Goal: Transaction & Acquisition: Purchase product/service

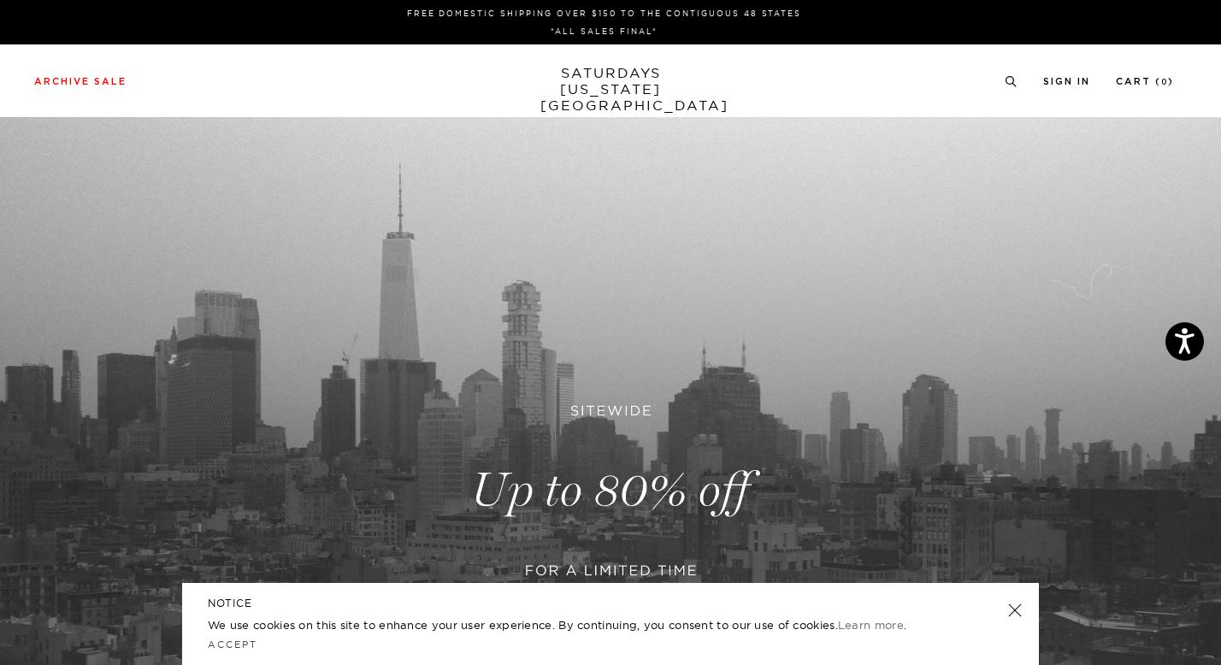
click at [622, 68] on link "SATURDAYS NEW YORK CITY" at bounding box center [611, 89] width 141 height 49
click at [588, 488] on link at bounding box center [610, 491] width 1221 height 748
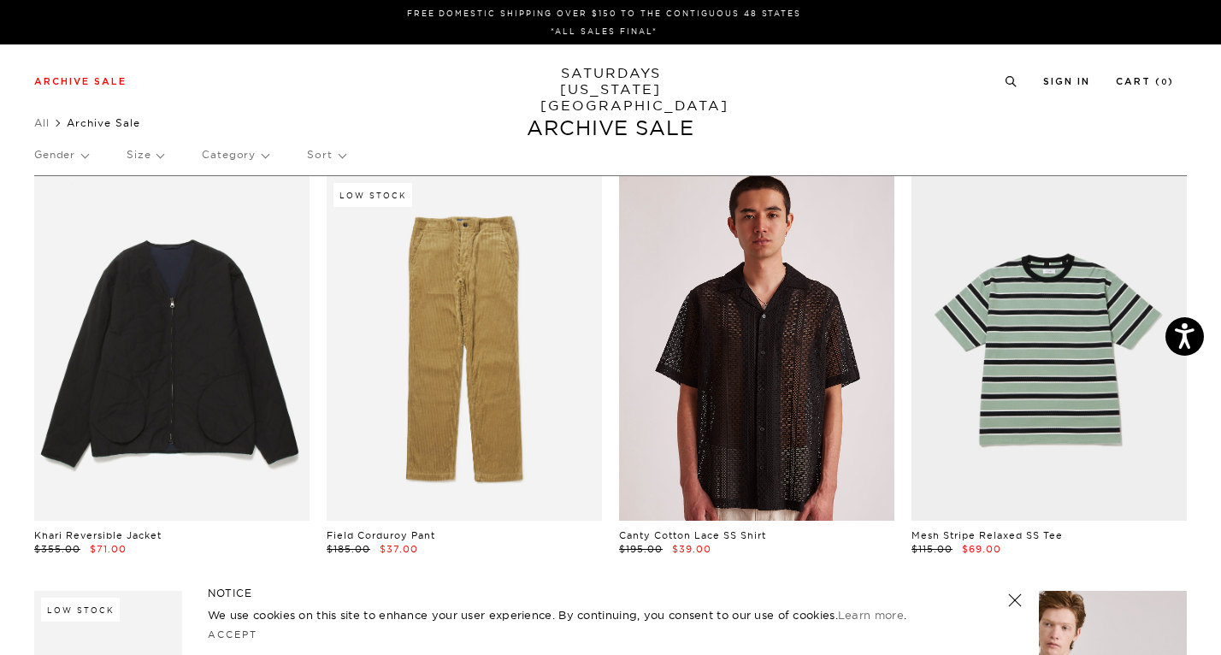
click at [733, 316] on link at bounding box center [756, 348] width 275 height 345
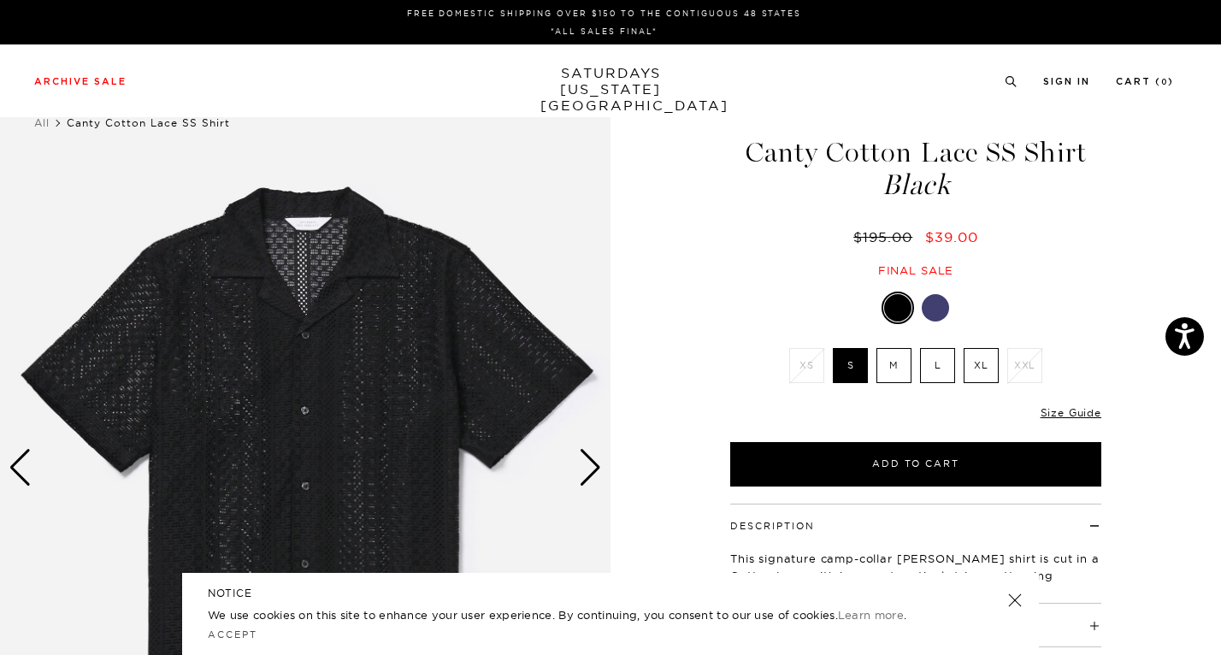
click at [940, 365] on label "L" at bounding box center [937, 365] width 35 height 35
click at [0, 0] on input "L" at bounding box center [0, 0] width 0 height 0
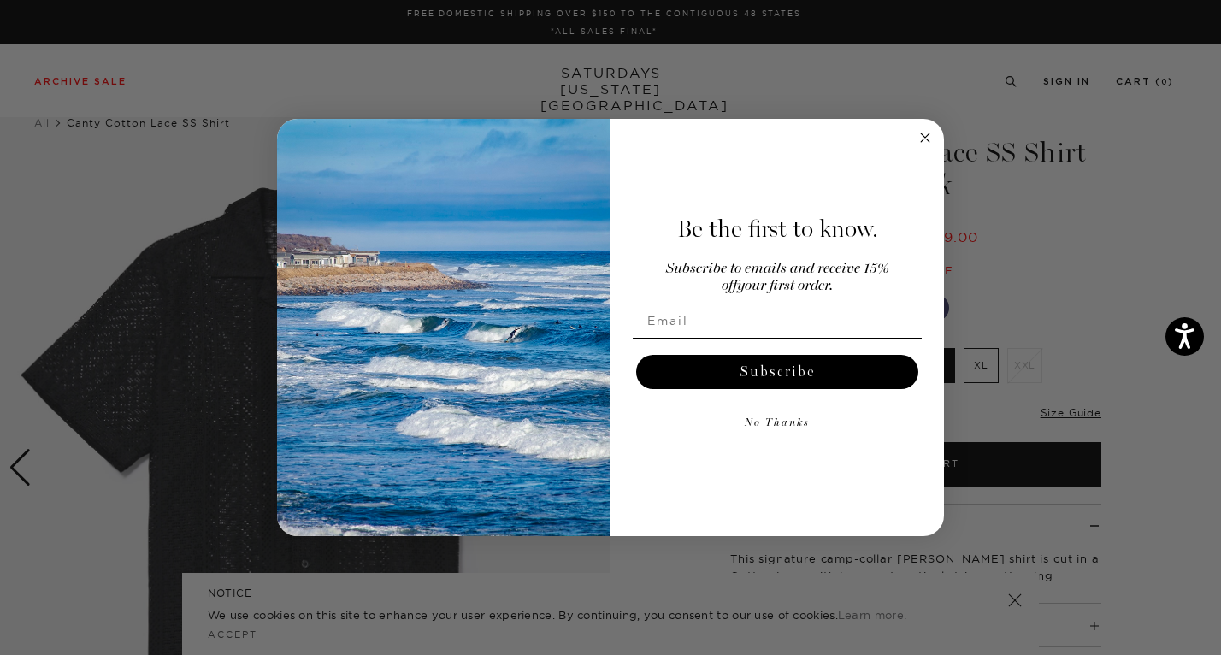
click at [917, 133] on circle "Close dialog" at bounding box center [926, 138] width 20 height 20
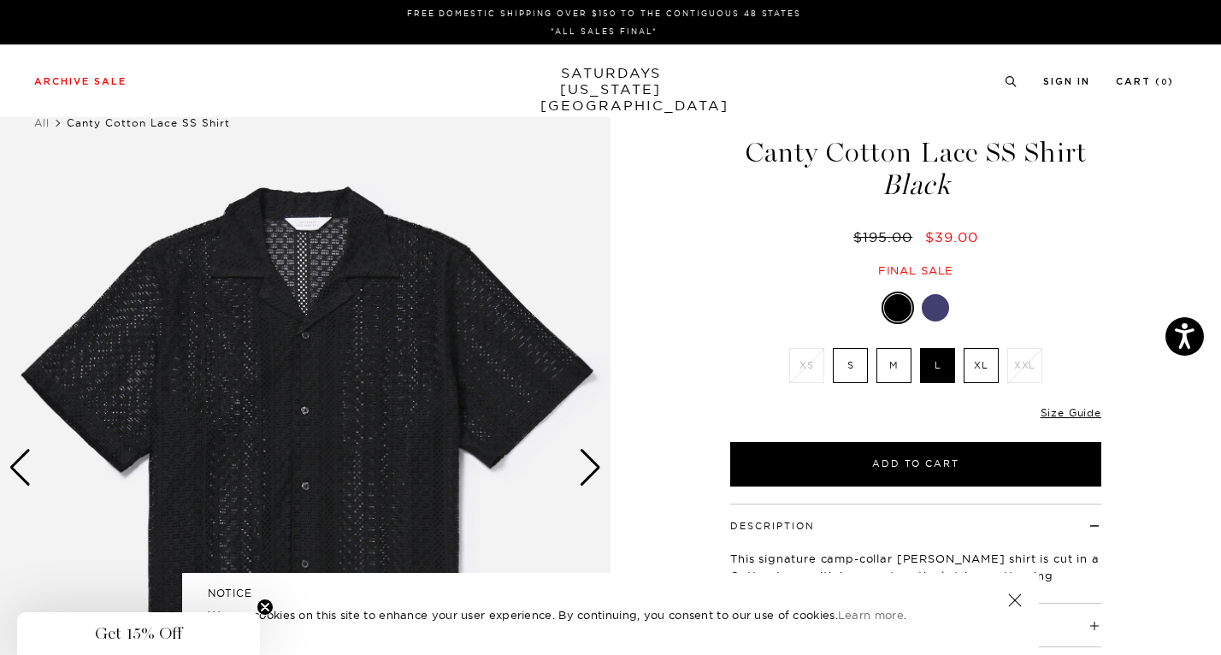
click at [971, 373] on label "XL" at bounding box center [981, 365] width 35 height 35
click at [0, 0] on input "XL" at bounding box center [0, 0] width 0 height 0
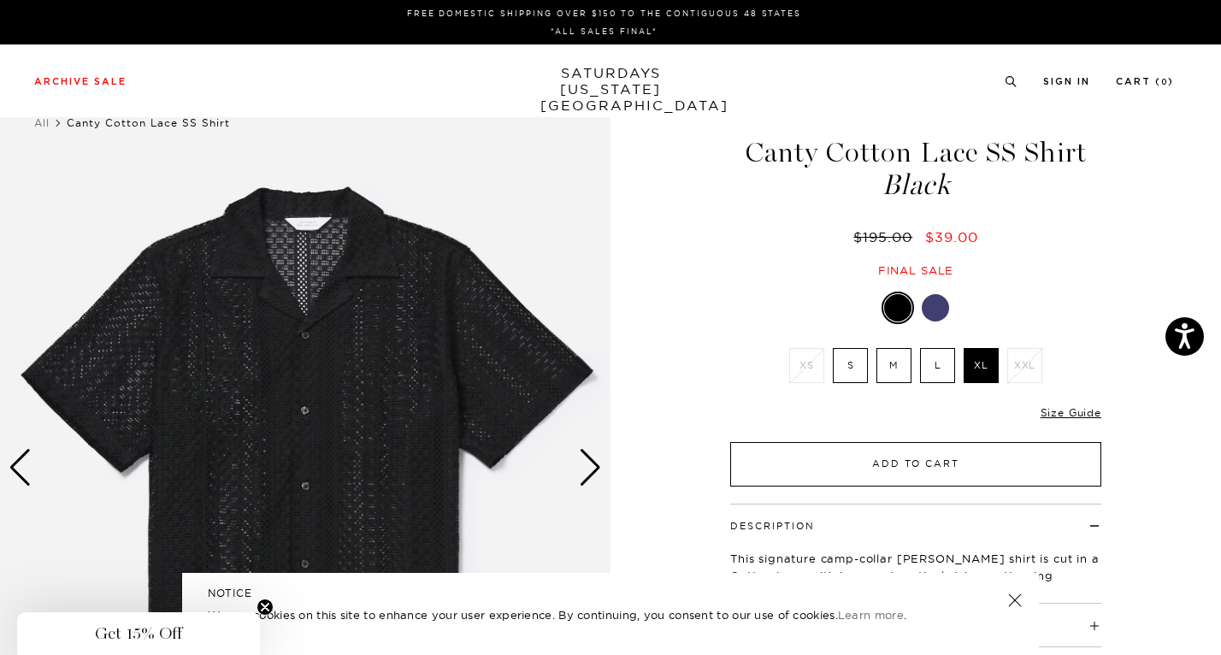
click at [917, 462] on button "Add to Cart" at bounding box center [915, 464] width 371 height 44
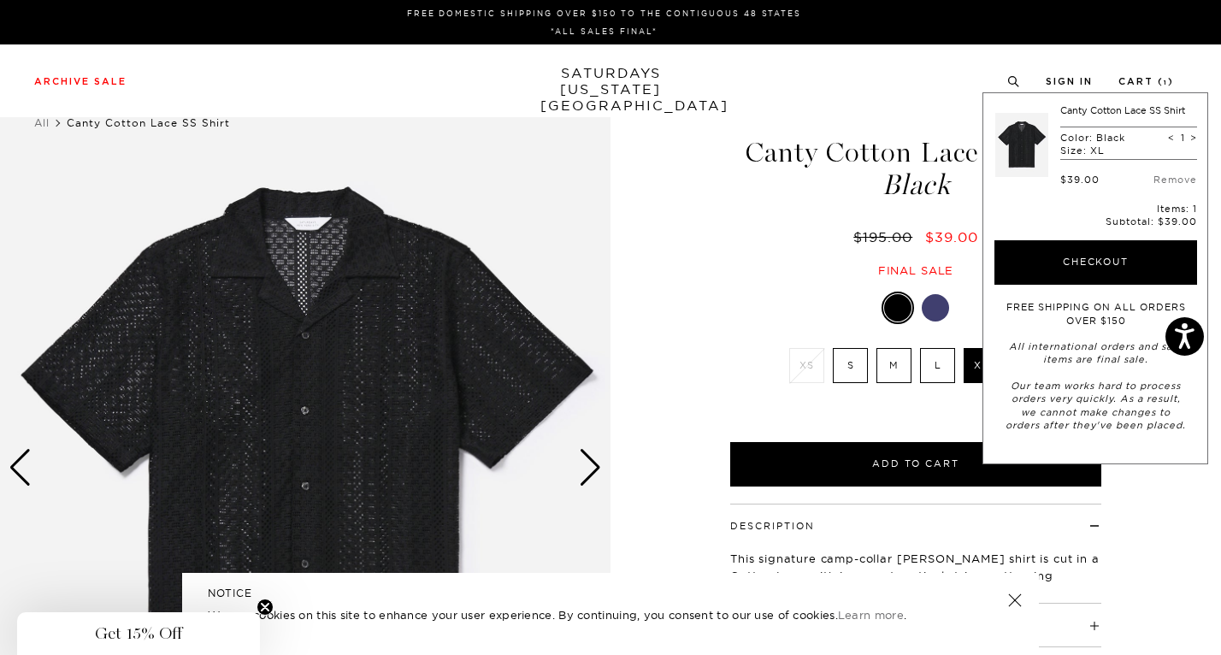
click at [607, 83] on link "SATURDAYS NEW YORK CITY" at bounding box center [611, 89] width 141 height 49
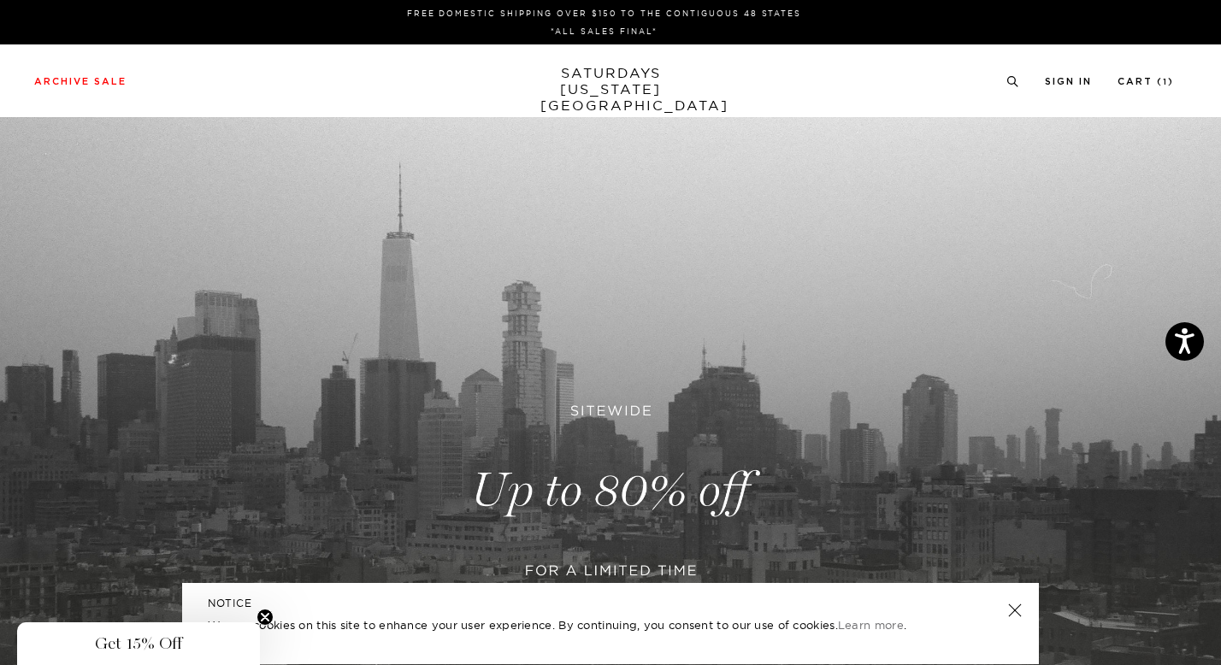
click at [612, 446] on link at bounding box center [610, 491] width 1221 height 748
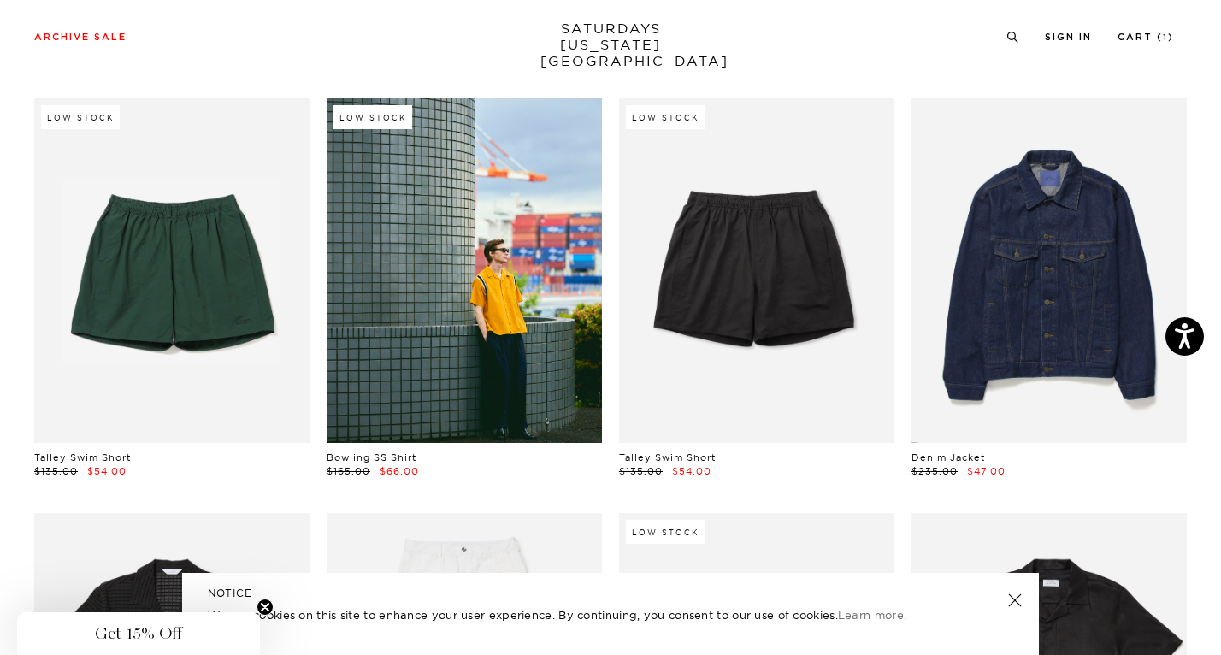
scroll to position [907, 0]
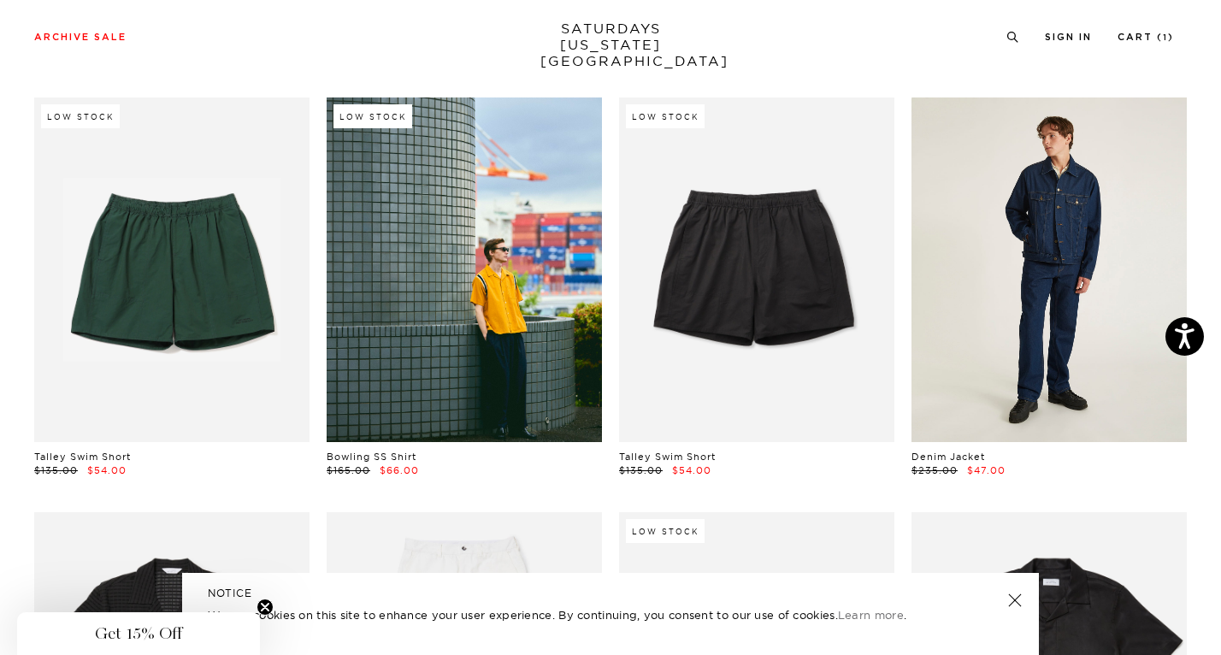
click at [1043, 307] on link at bounding box center [1049, 270] width 275 height 345
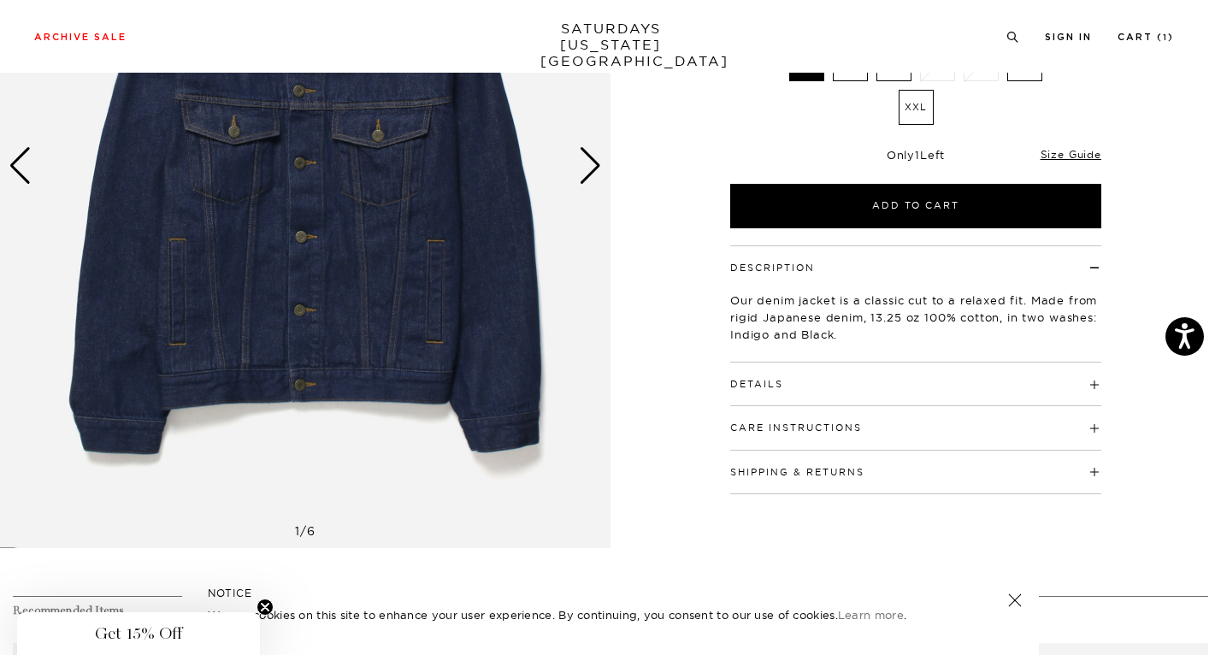
scroll to position [319, 0]
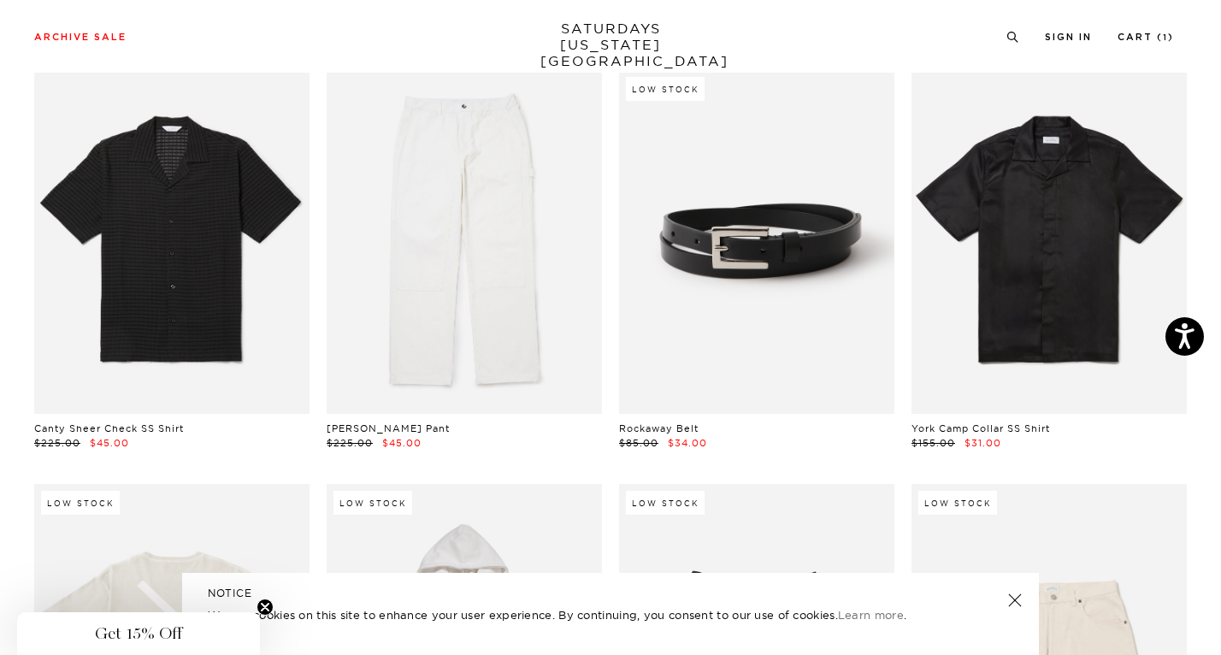
scroll to position [1351, 0]
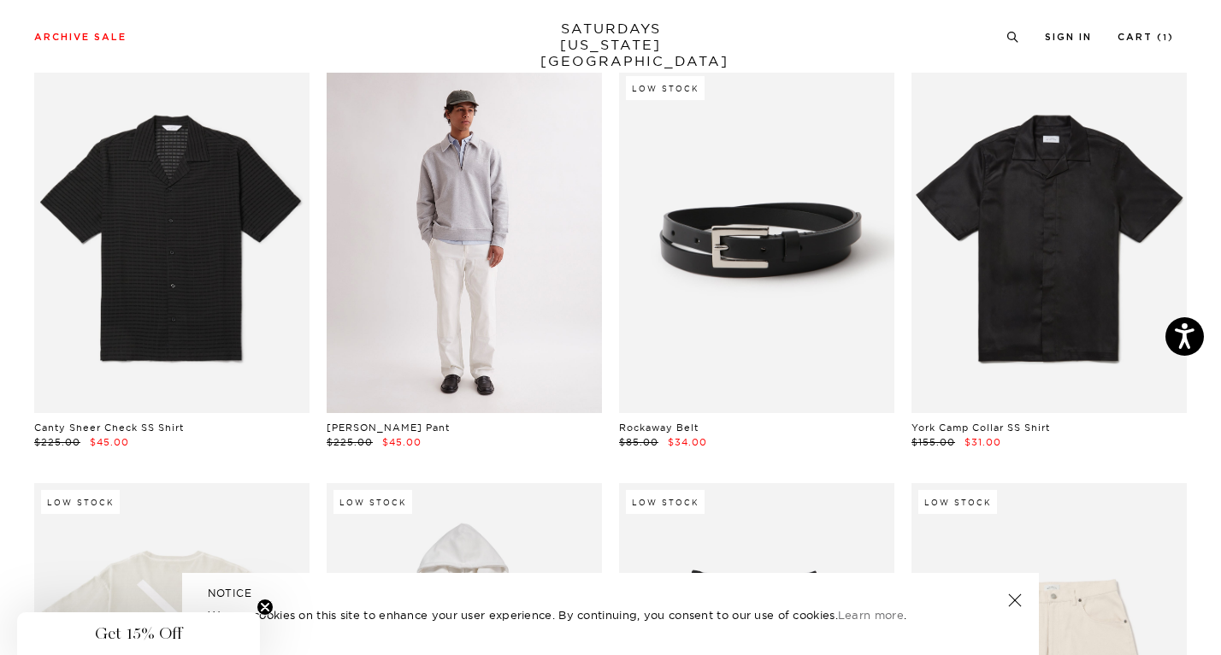
click at [517, 383] on link at bounding box center [464, 241] width 275 height 345
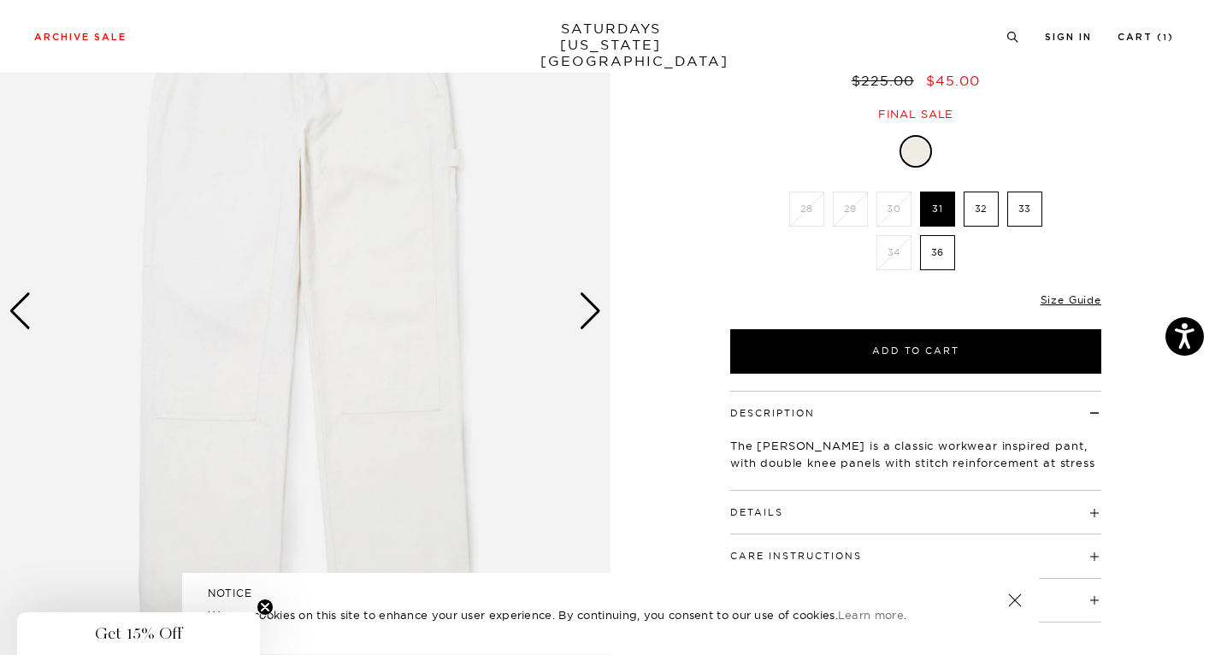
scroll to position [150, 0]
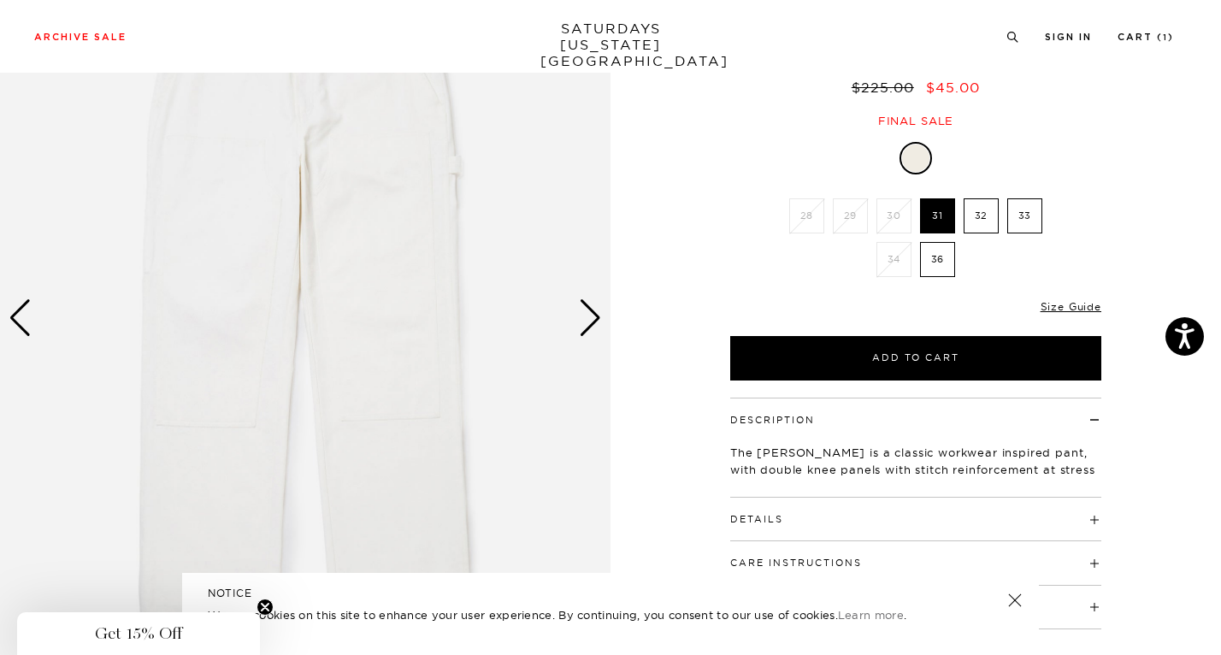
click at [1023, 216] on label "33" at bounding box center [1025, 215] width 35 height 35
click at [0, 0] on input "33" at bounding box center [0, 0] width 0 height 0
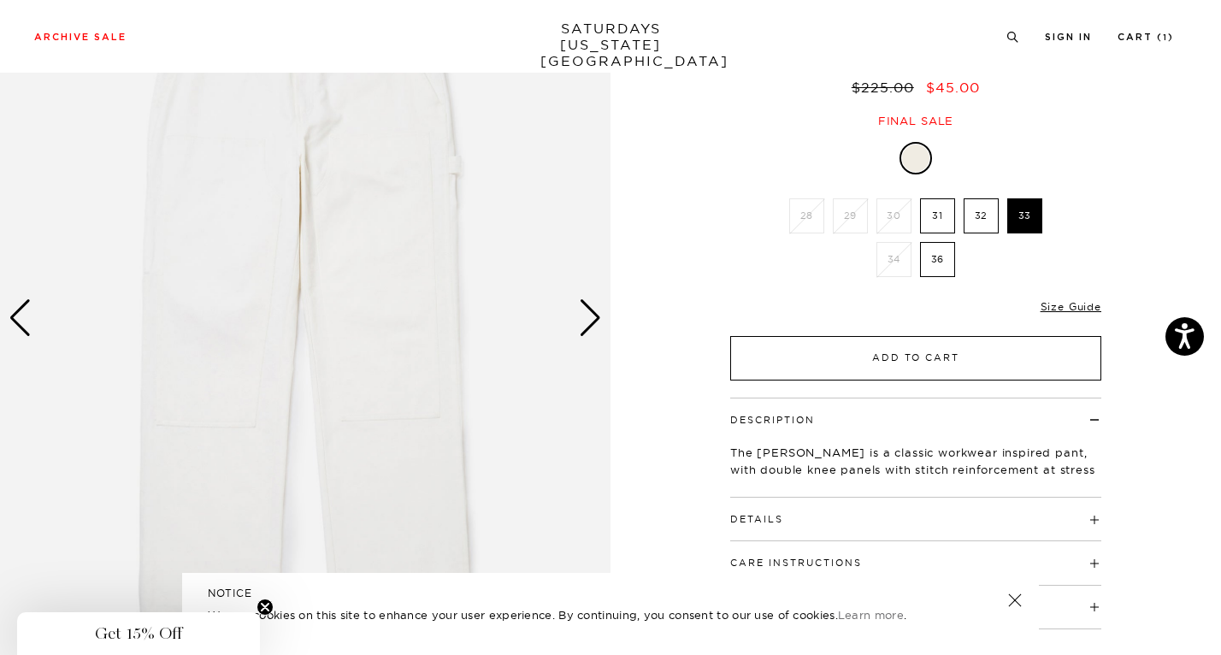
click at [909, 352] on button "Add to Cart" at bounding box center [915, 358] width 371 height 44
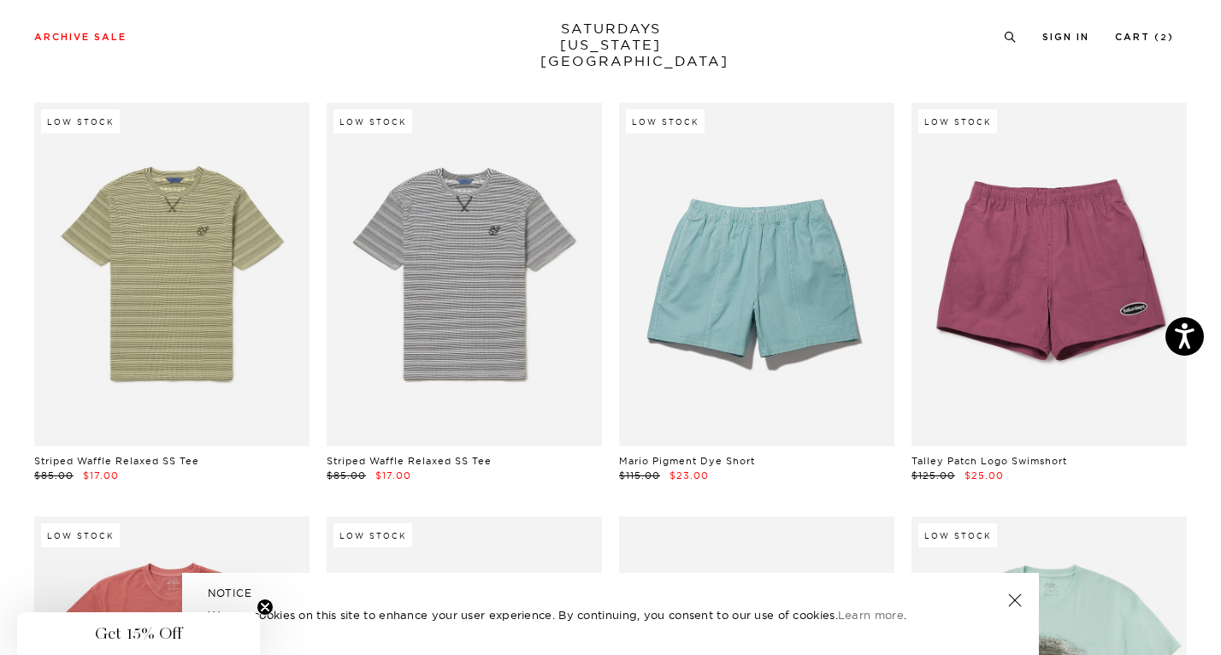
scroll to position [5466, 0]
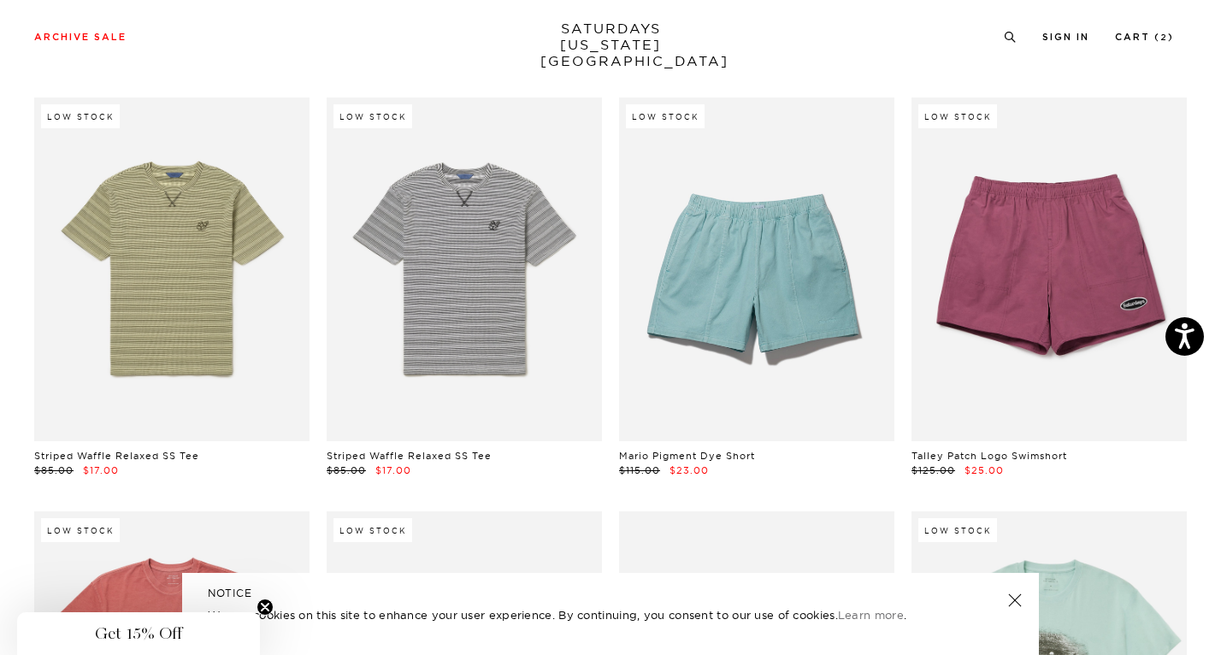
click at [268, 608] on circle "Close teaser" at bounding box center [265, 608] width 16 height 16
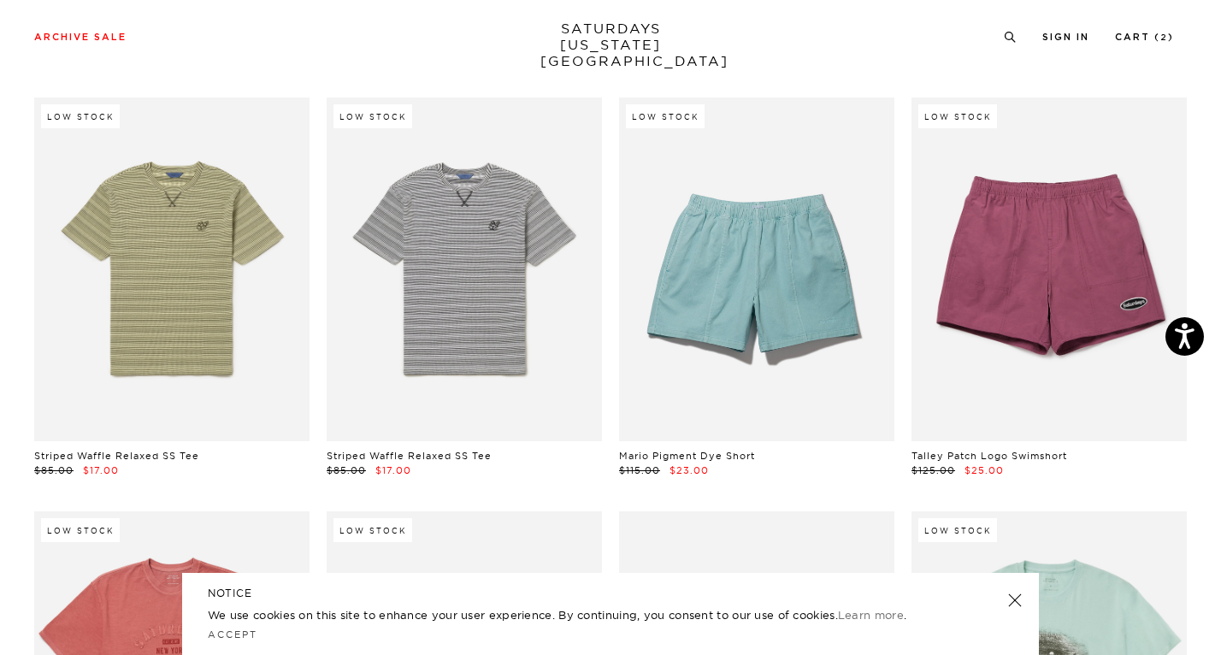
click at [1019, 603] on link at bounding box center [1015, 600] width 24 height 24
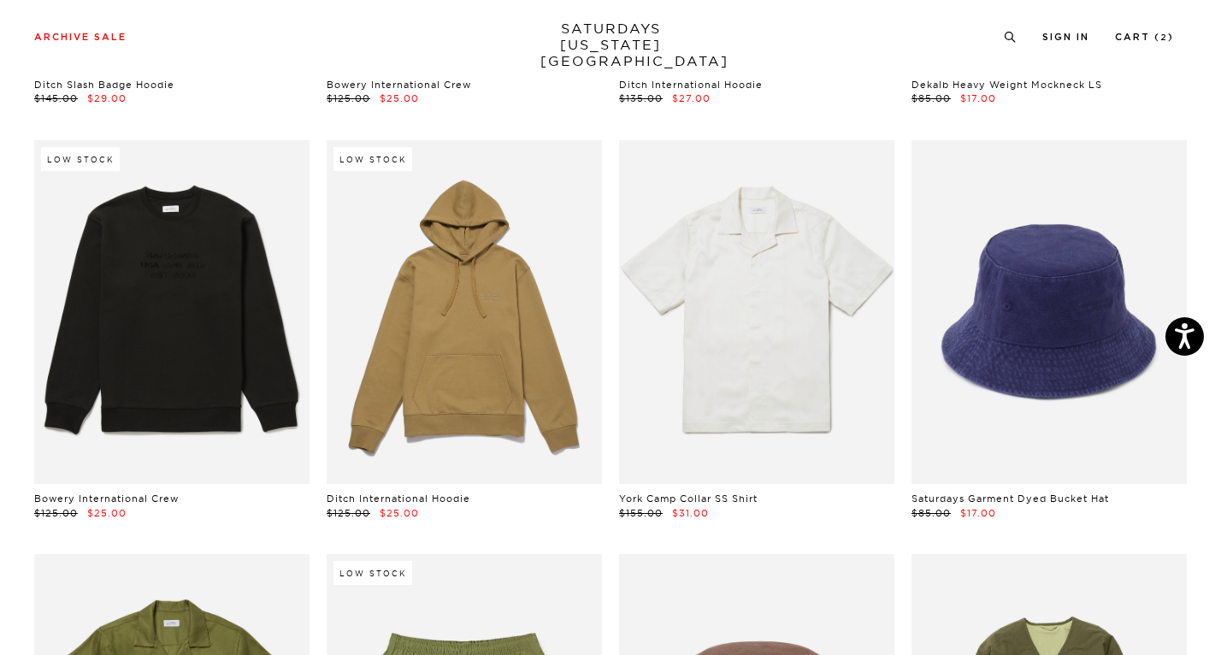
scroll to position [7079, 0]
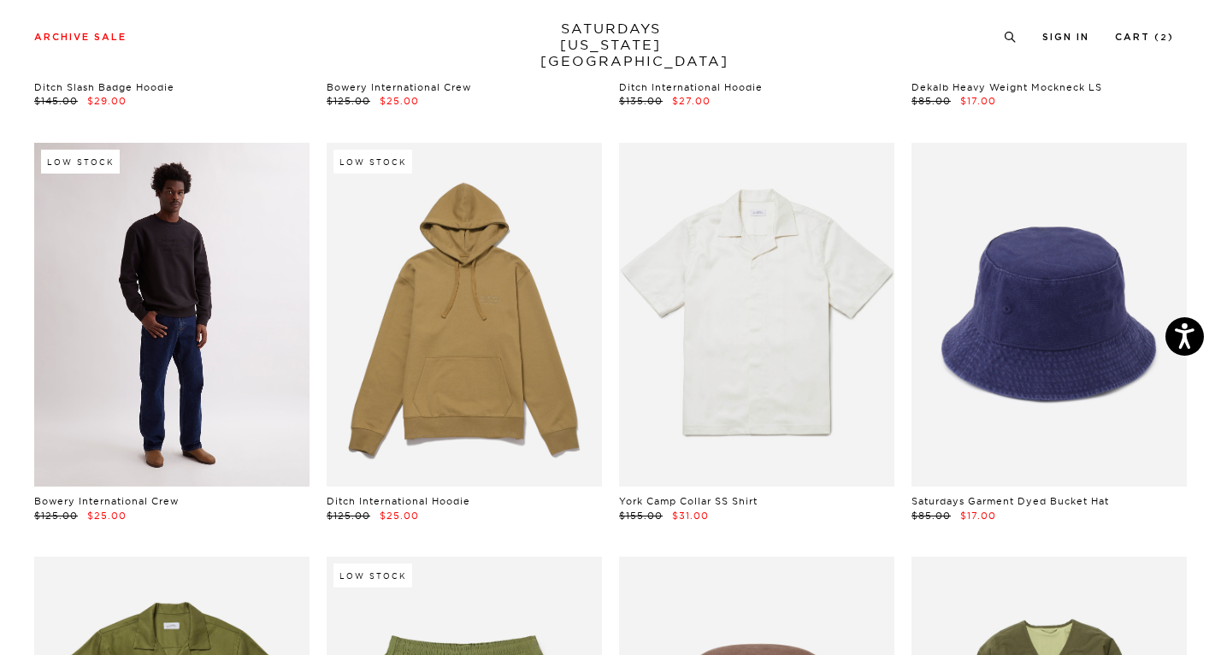
click at [151, 327] on link at bounding box center [171, 315] width 275 height 345
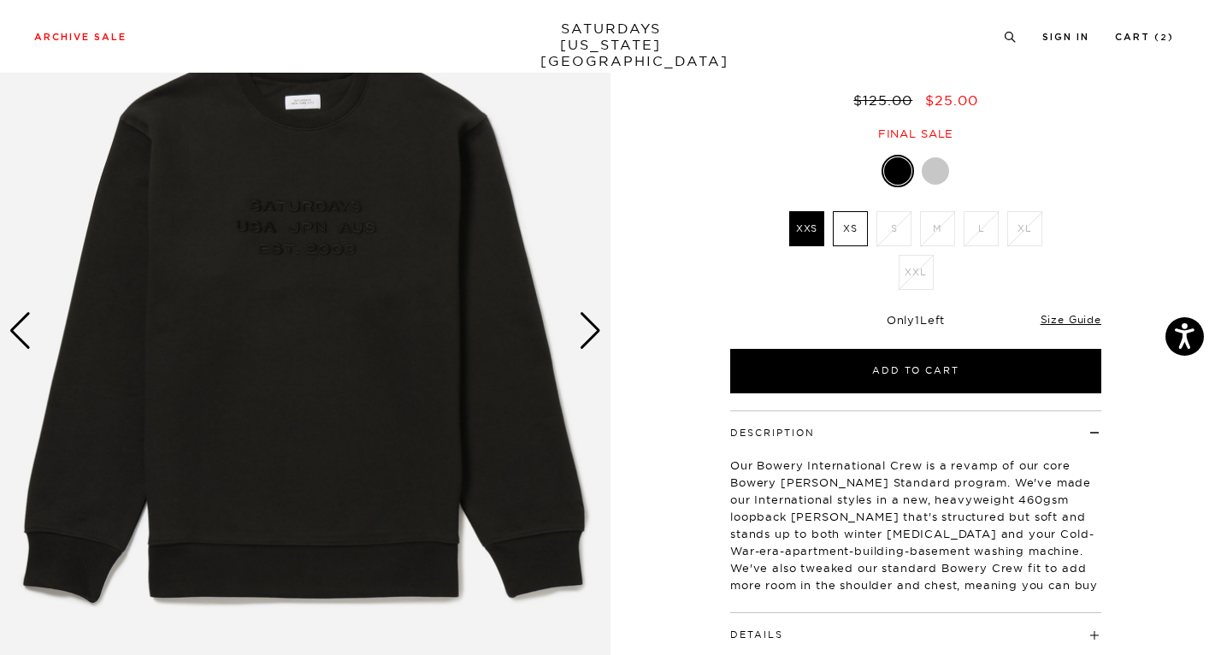
scroll to position [204, 0]
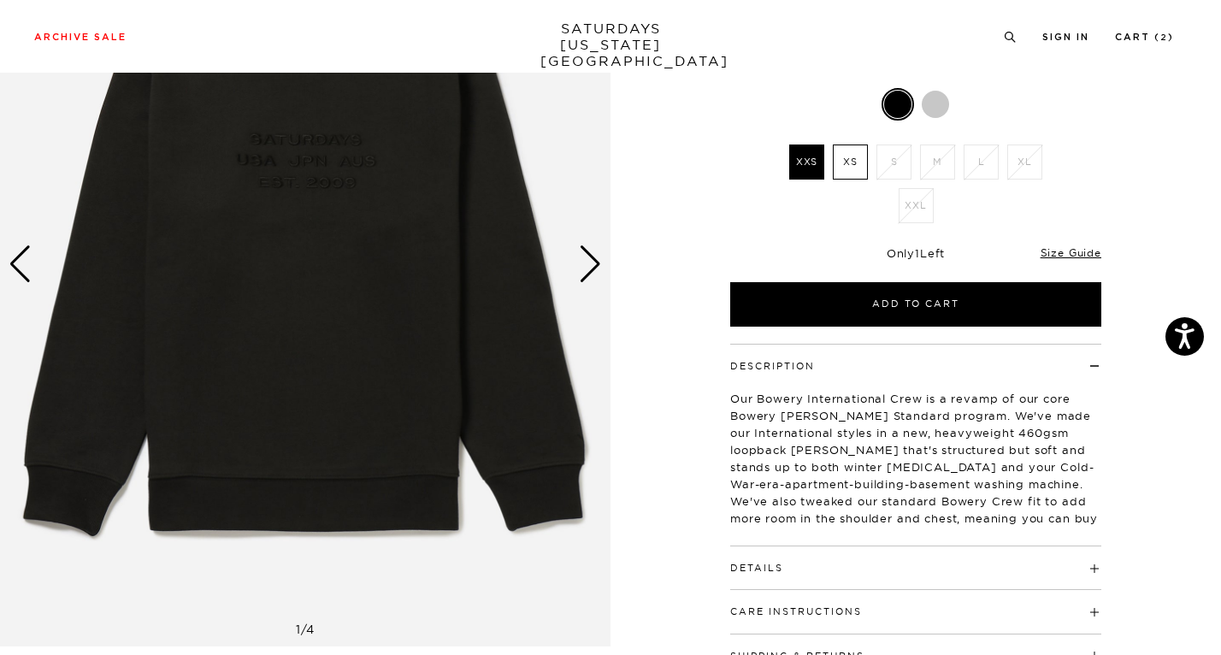
click at [593, 266] on div "Next slide" at bounding box center [590, 264] width 23 height 38
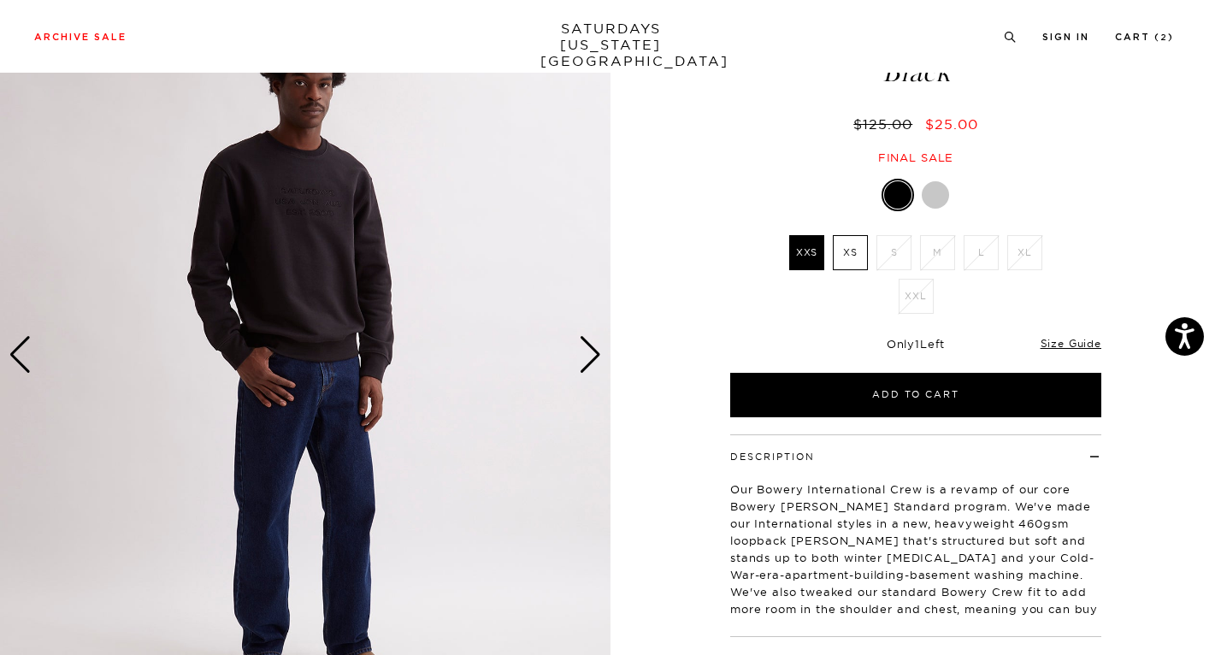
scroll to position [104, 0]
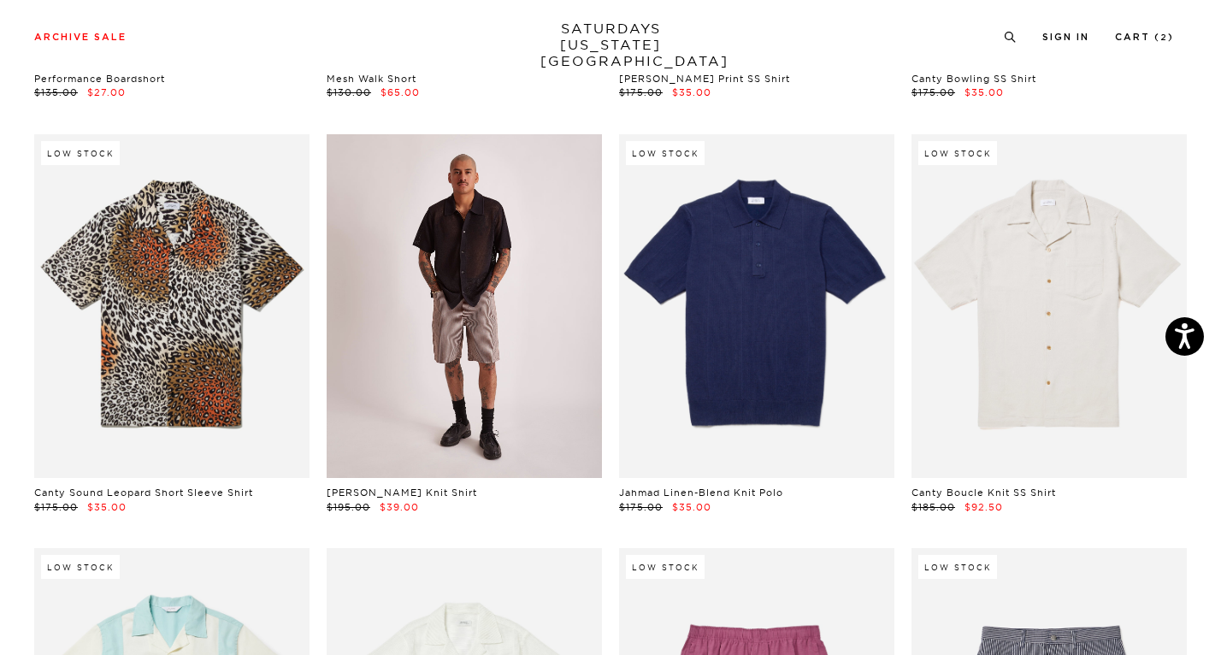
scroll to position [9582, 0]
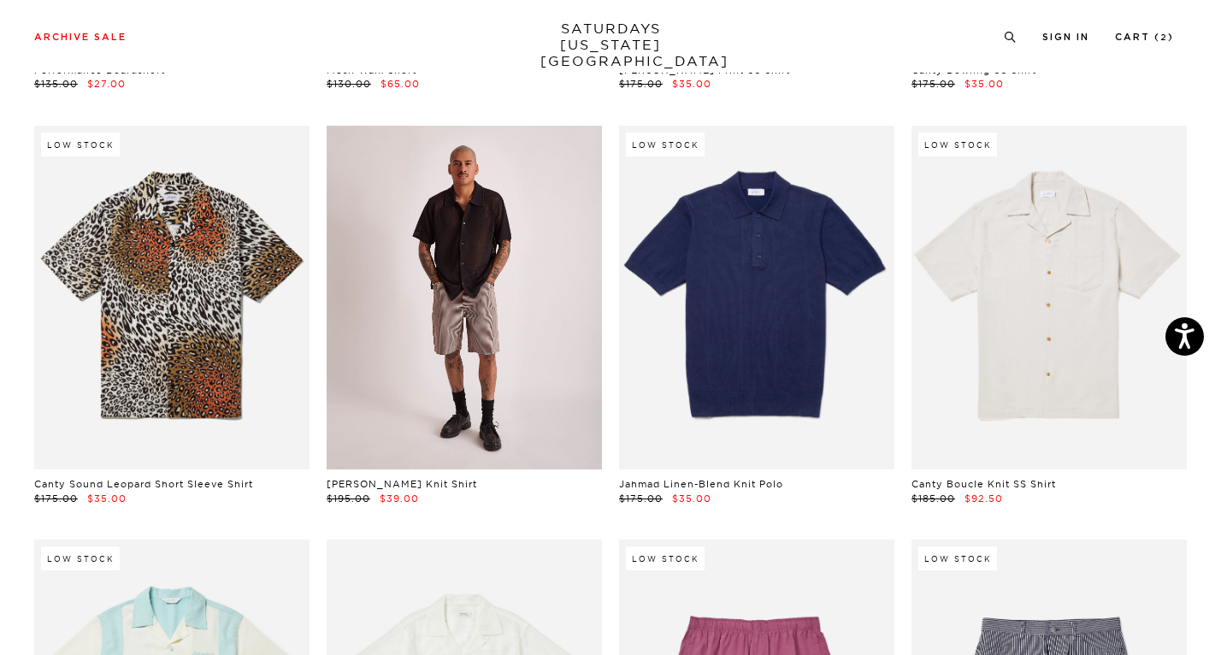
click at [499, 257] on link at bounding box center [464, 298] width 275 height 345
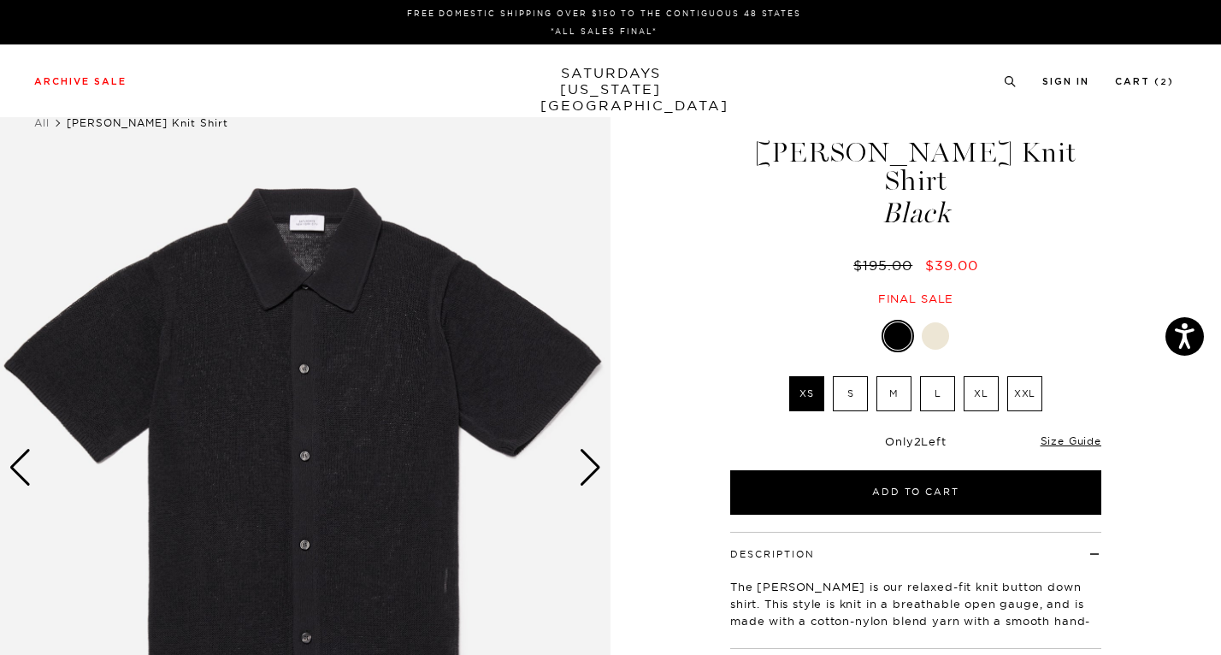
click at [583, 464] on div "Next slide" at bounding box center [590, 468] width 23 height 38
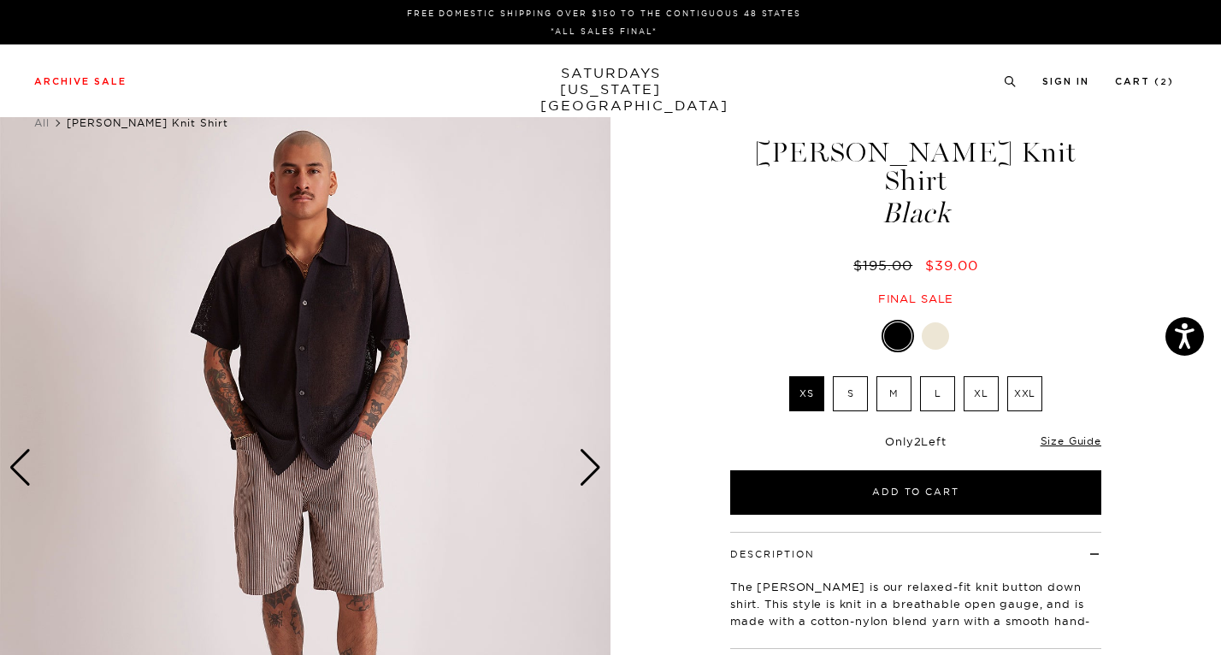
click at [583, 464] on div "Next slide" at bounding box center [590, 468] width 23 height 38
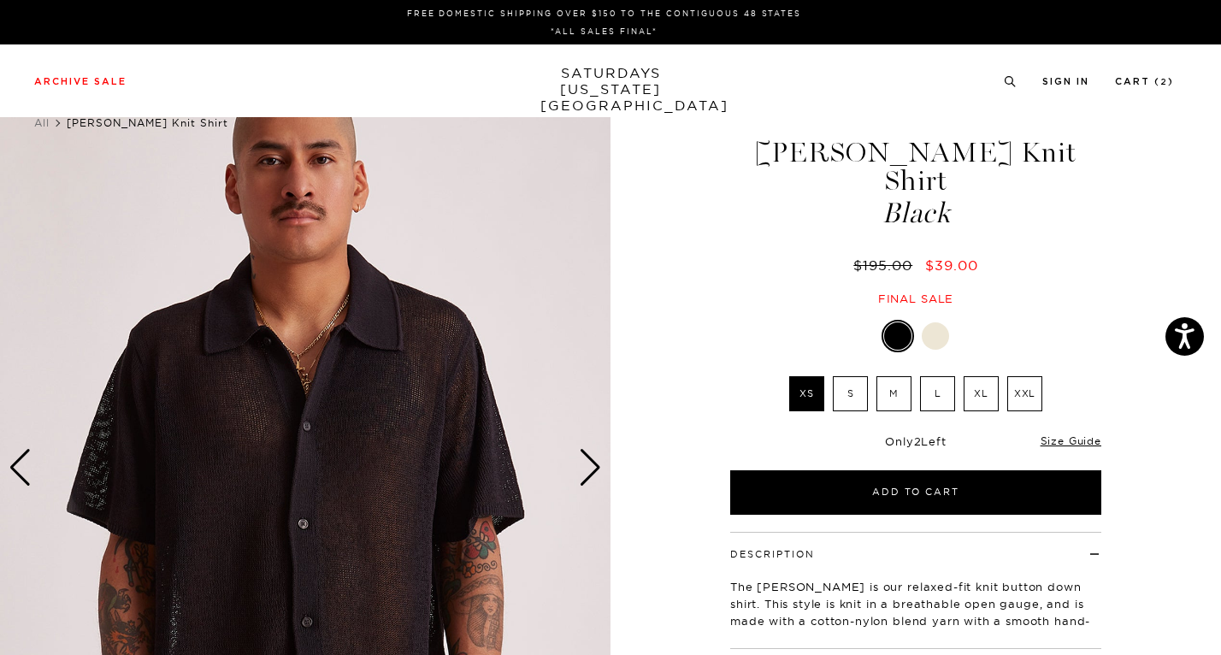
click at [583, 464] on div "Next slide" at bounding box center [590, 468] width 23 height 38
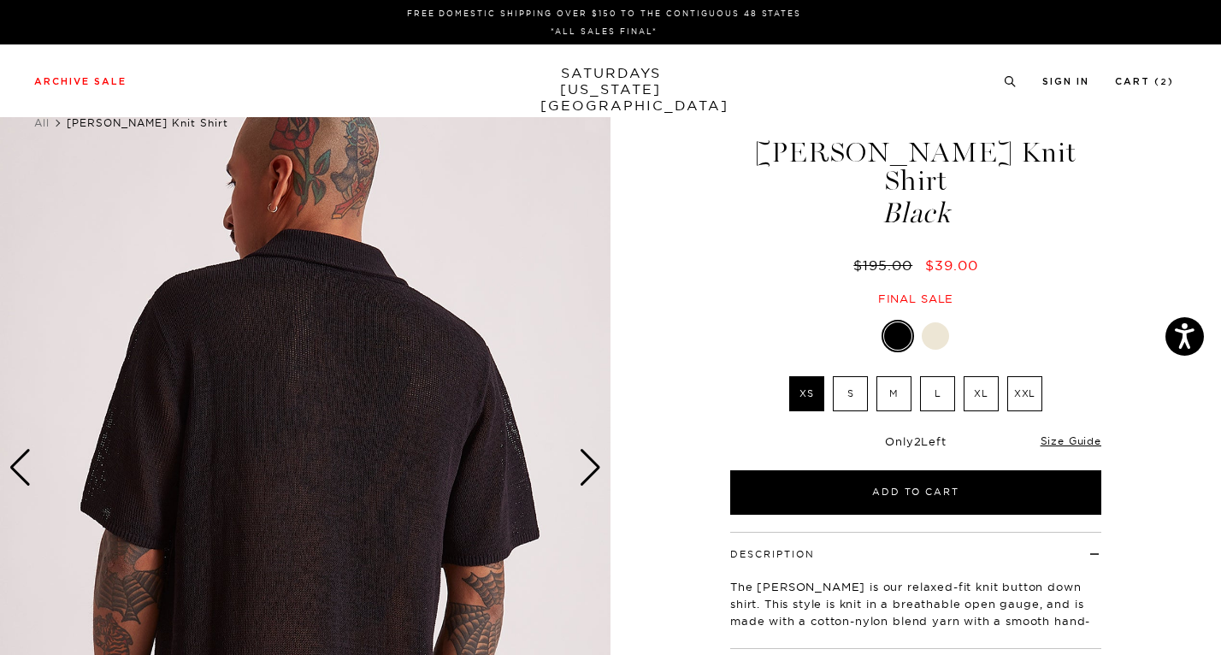
click at [583, 464] on div "Next slide" at bounding box center [590, 468] width 23 height 38
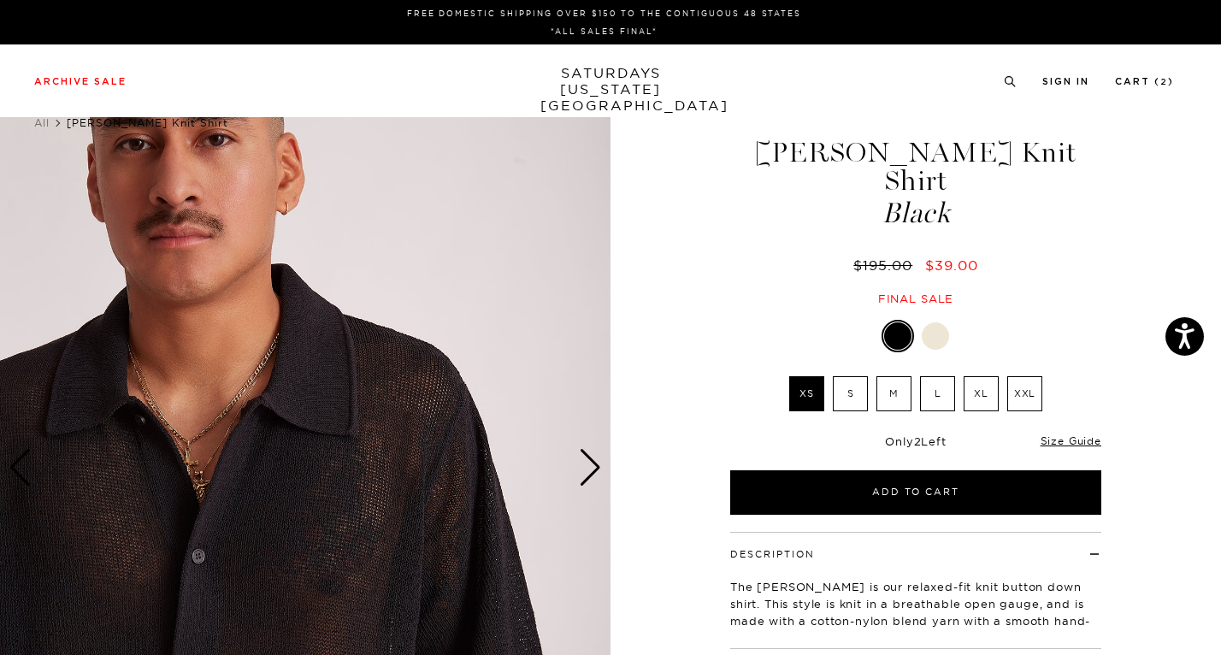
click at [583, 464] on div "Next slide" at bounding box center [590, 468] width 23 height 38
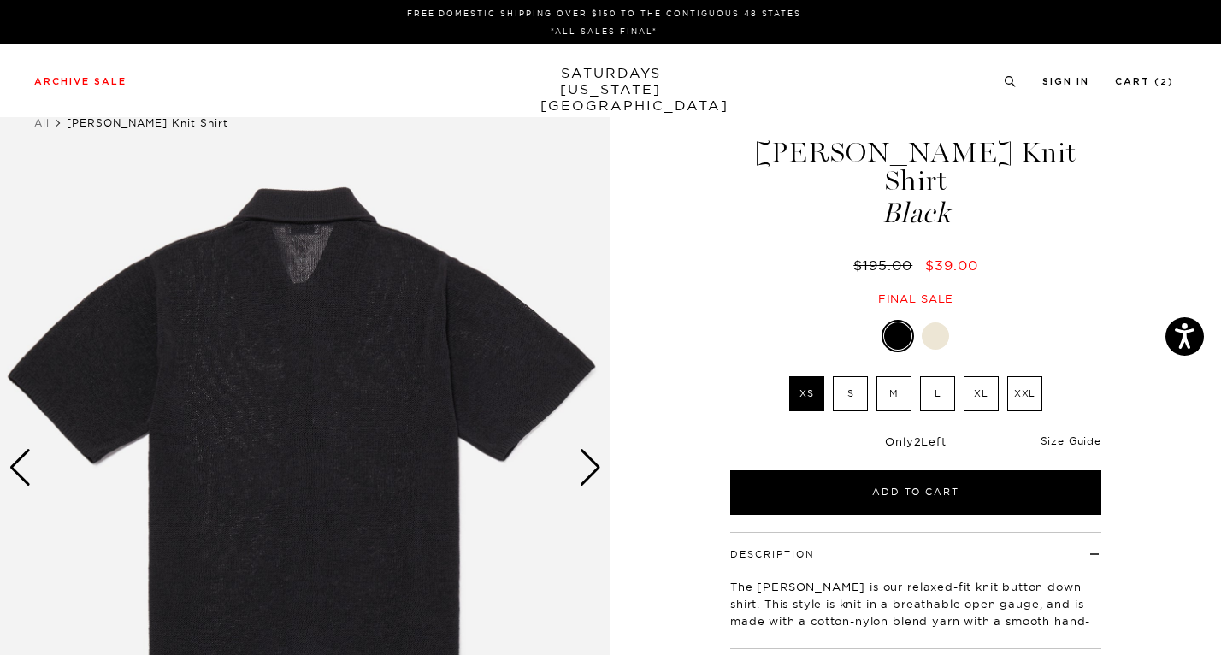
click at [972, 376] on label "XL" at bounding box center [981, 393] width 35 height 35
click at [0, 0] on input "XL" at bounding box center [0, 0] width 0 height 0
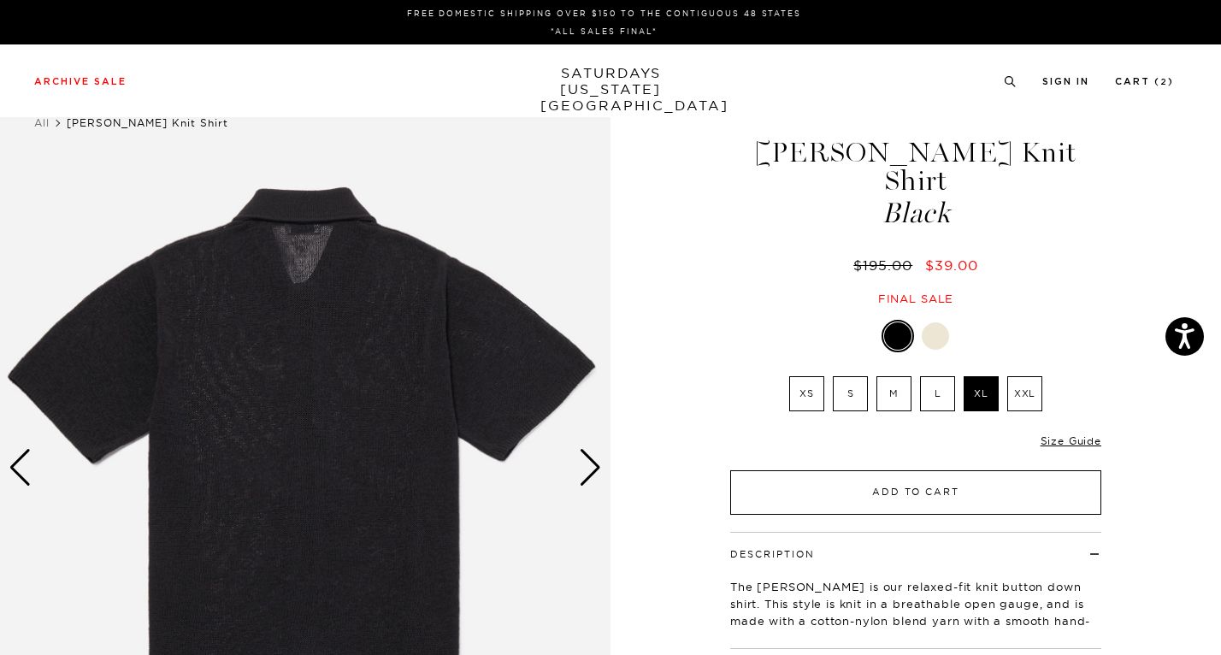
click at [874, 470] on button "Add to Cart" at bounding box center [915, 492] width 371 height 44
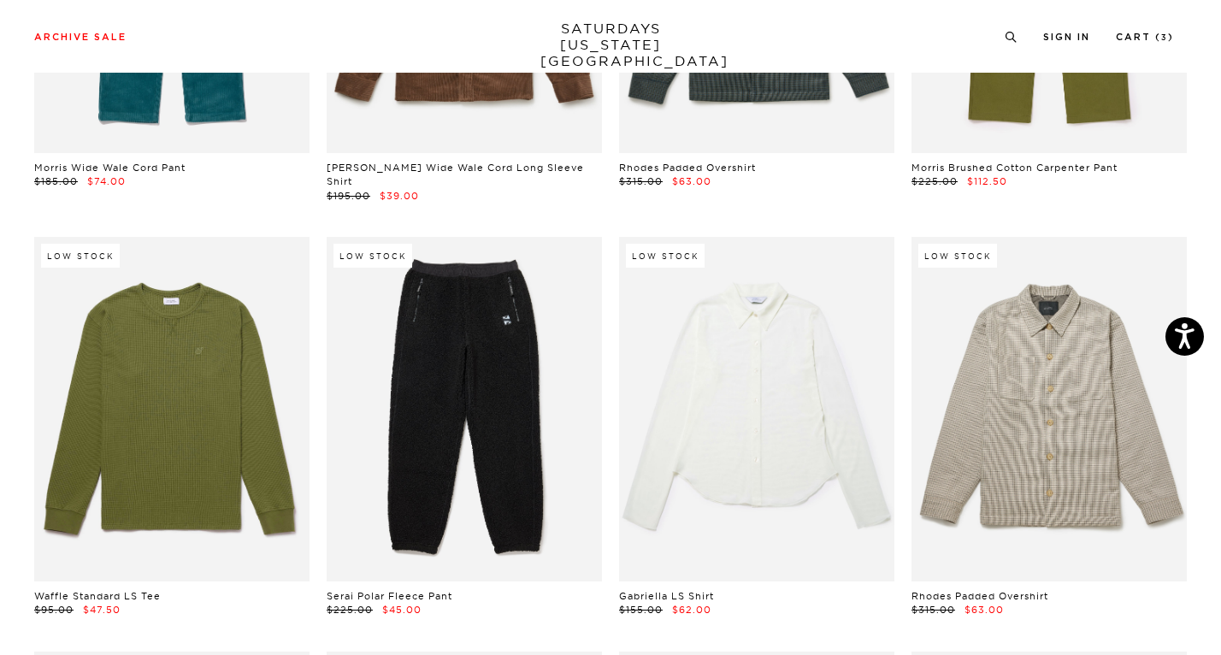
scroll to position [12406, 0]
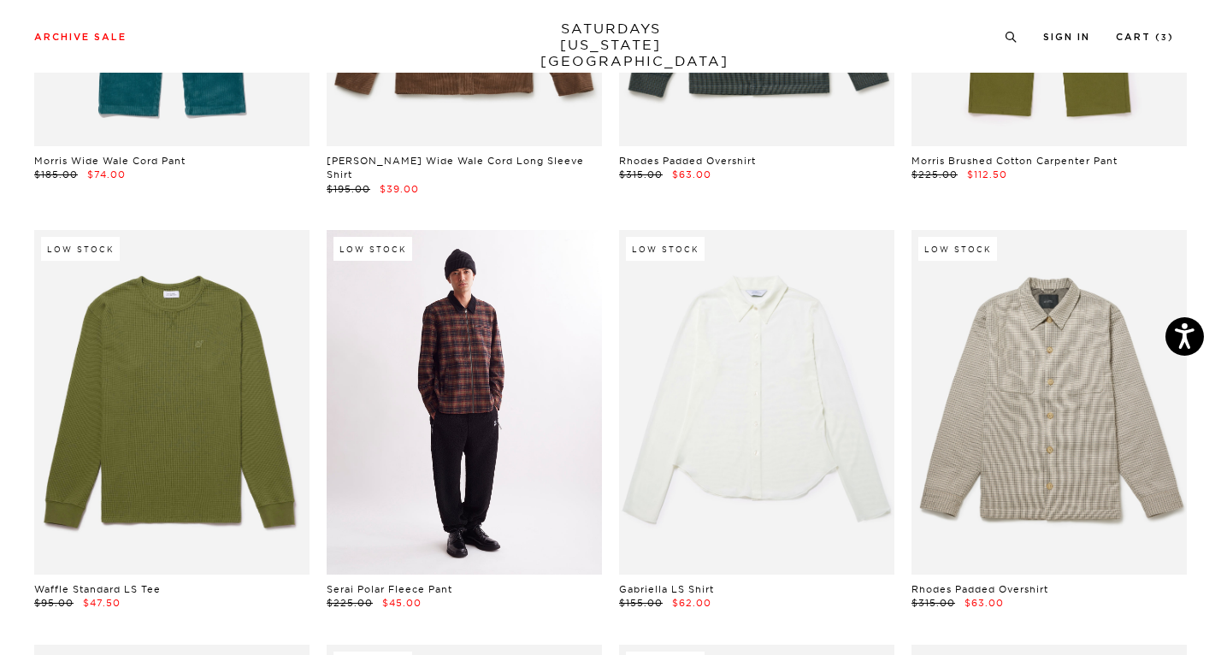
click at [536, 459] on link at bounding box center [464, 402] width 275 height 345
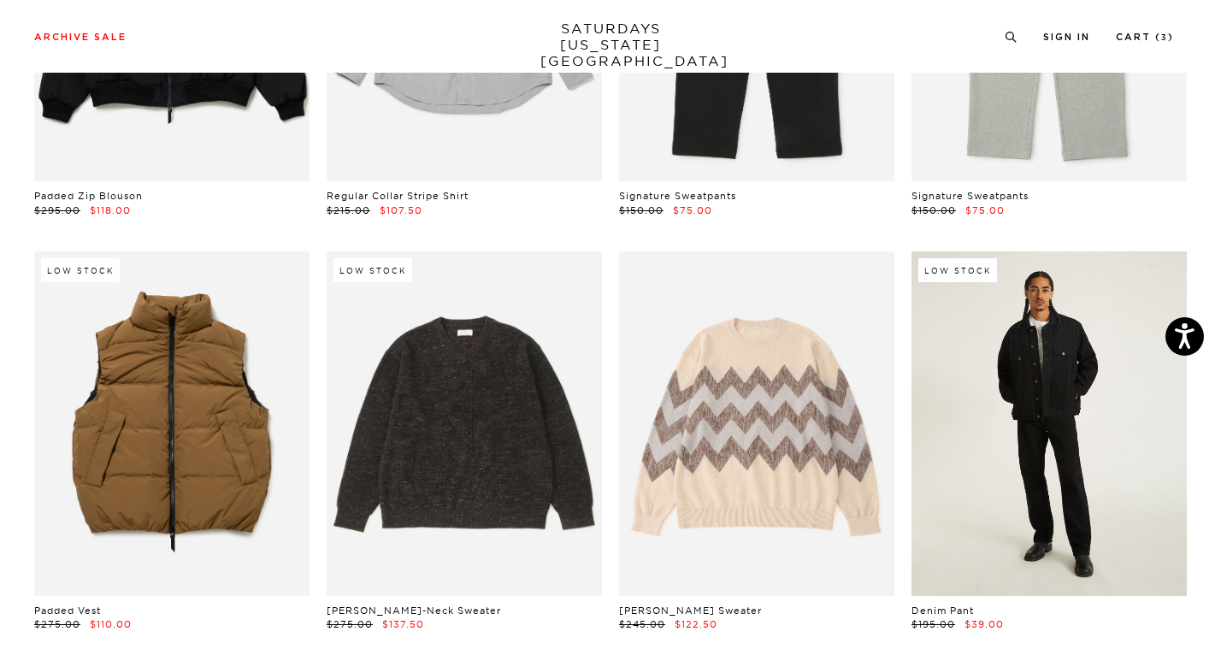
scroll to position [23163, 0]
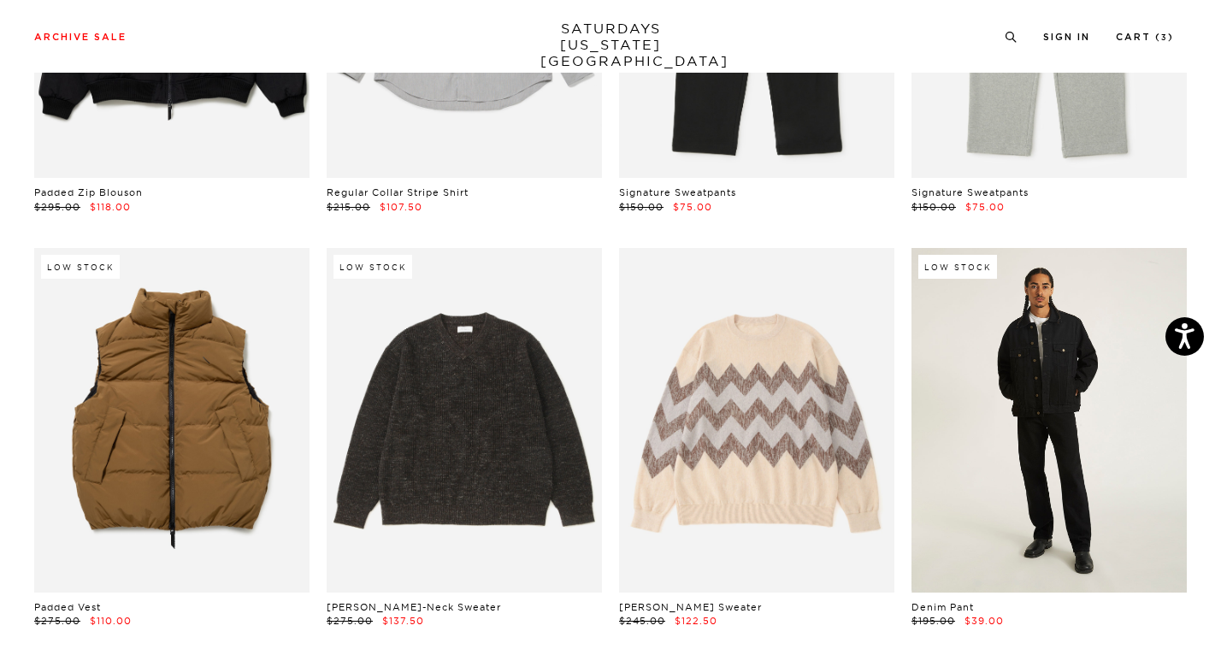
click at [1063, 472] on link at bounding box center [1049, 420] width 275 height 345
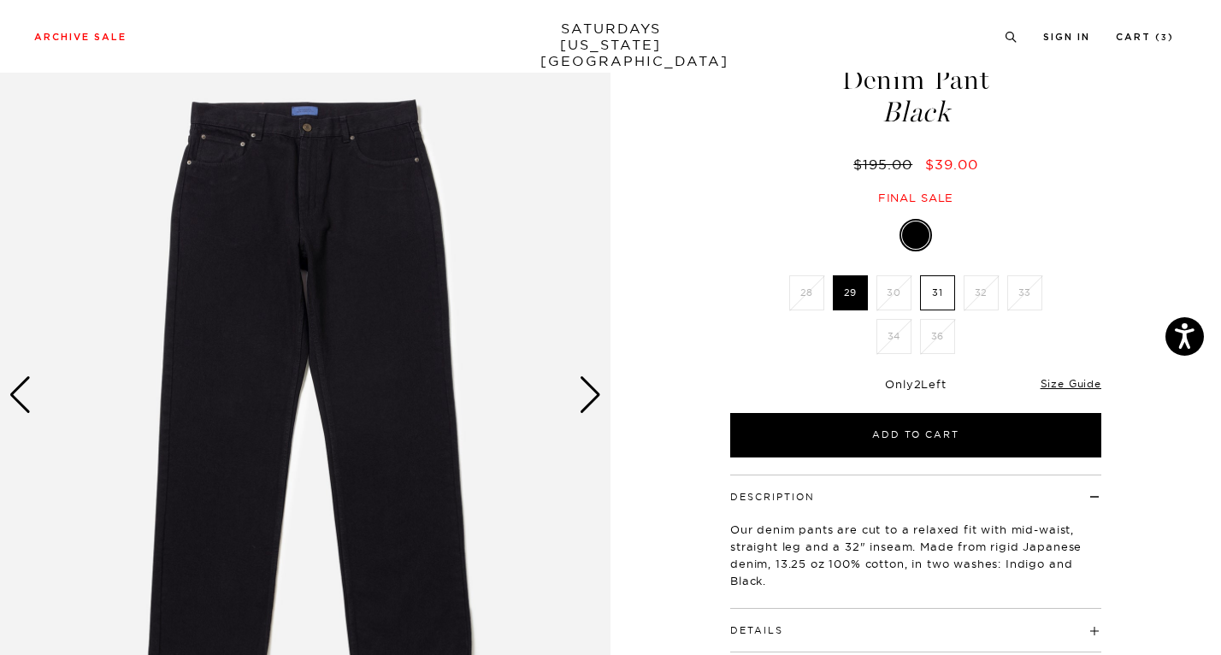
scroll to position [128, 0]
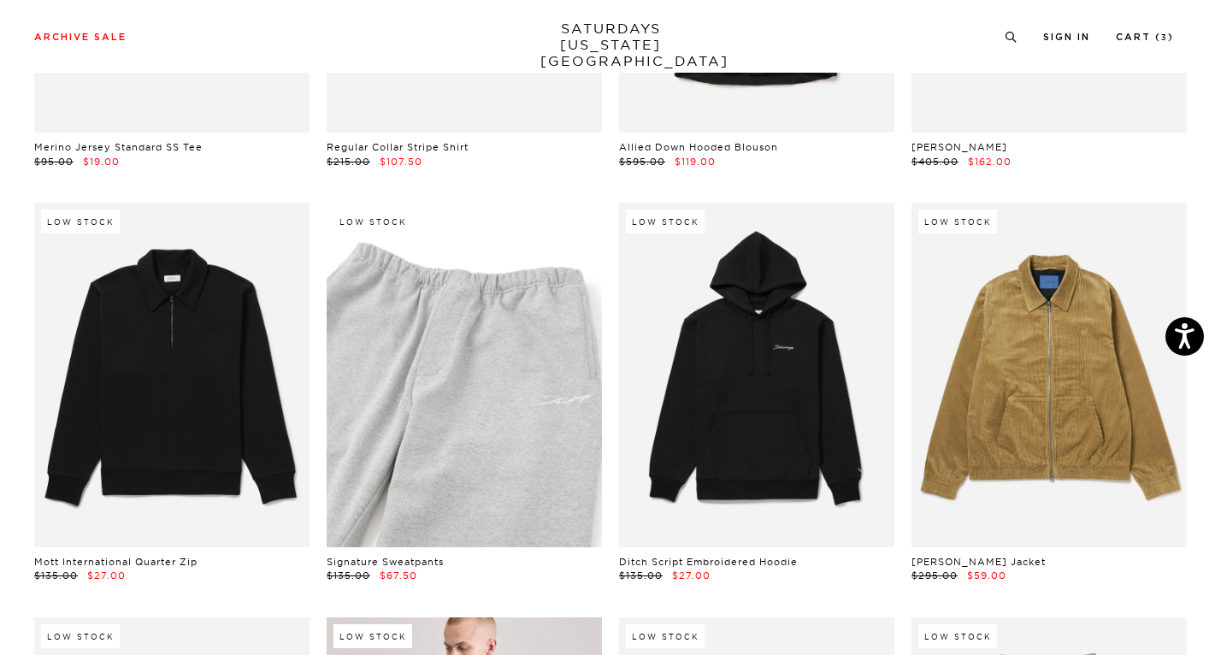
scroll to position [26131, 0]
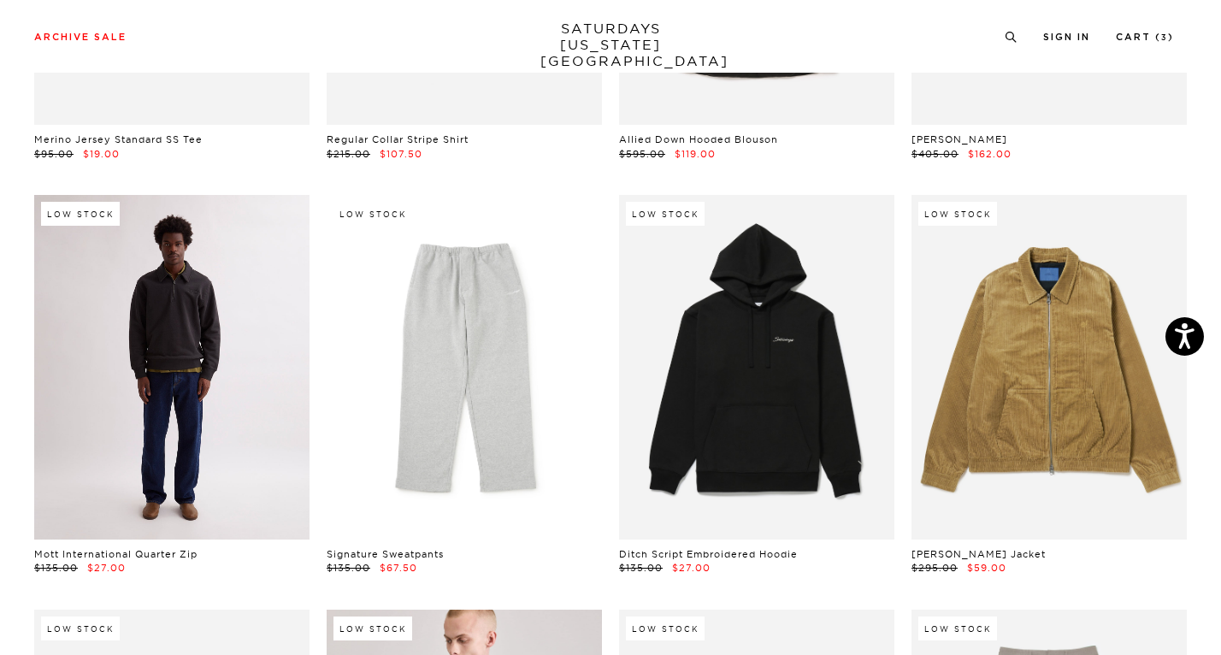
click at [249, 393] on link at bounding box center [171, 367] width 275 height 345
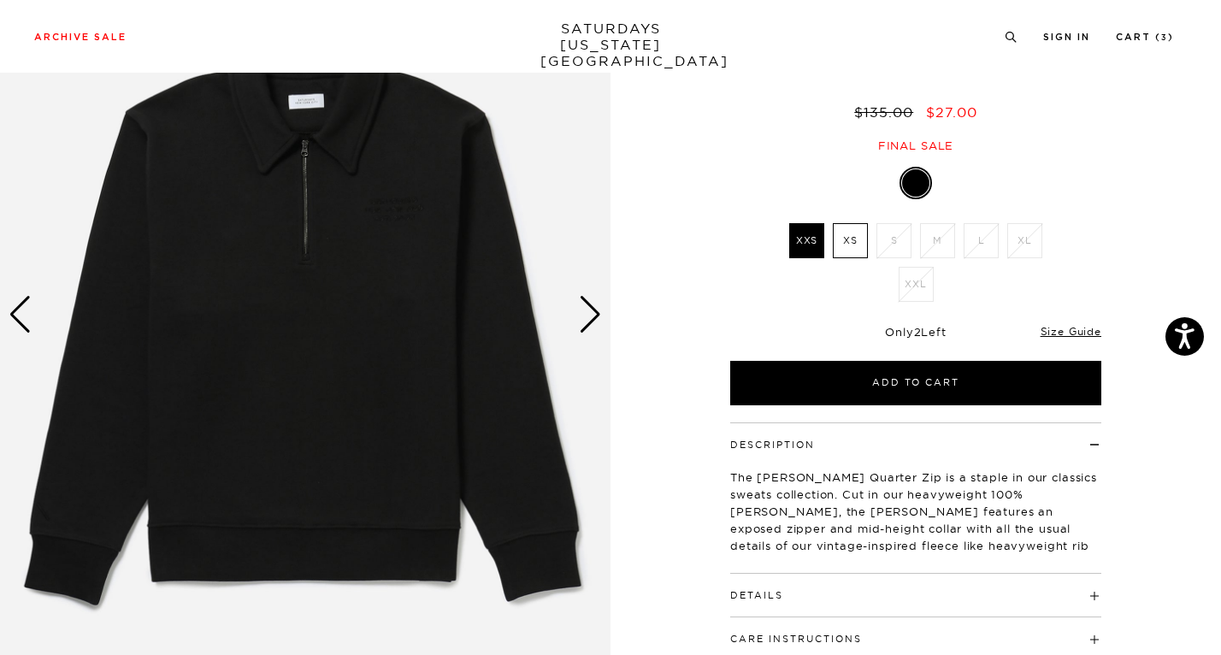
scroll to position [168, 0]
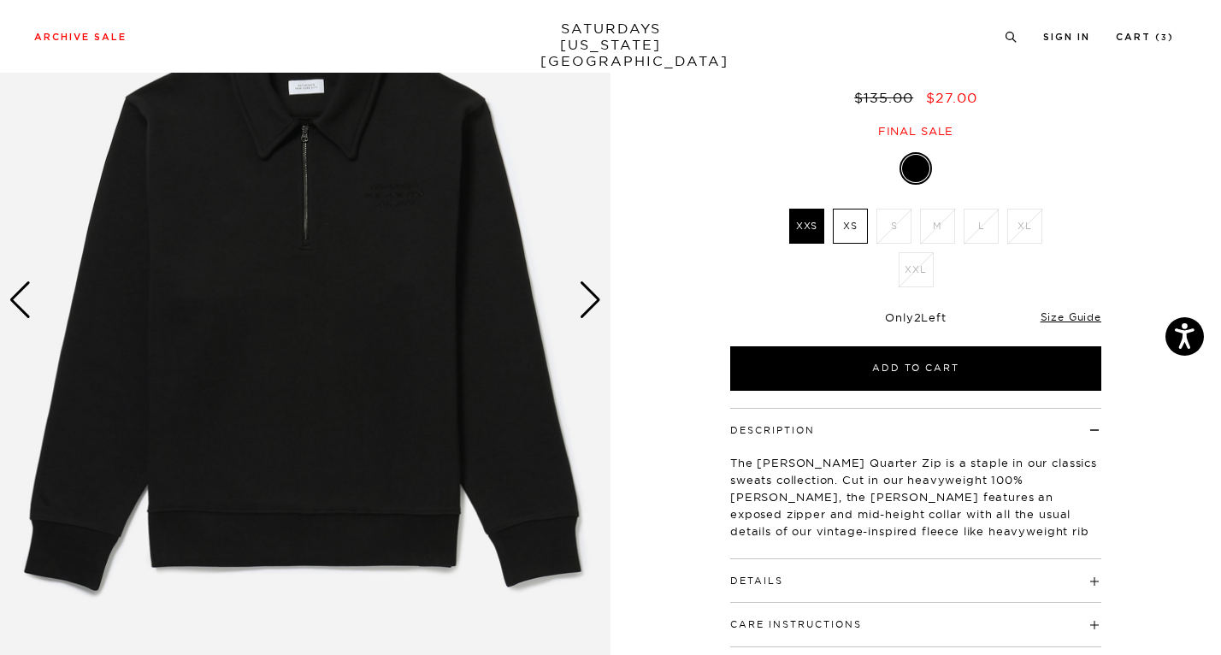
click at [592, 304] on div "Next slide" at bounding box center [590, 300] width 23 height 38
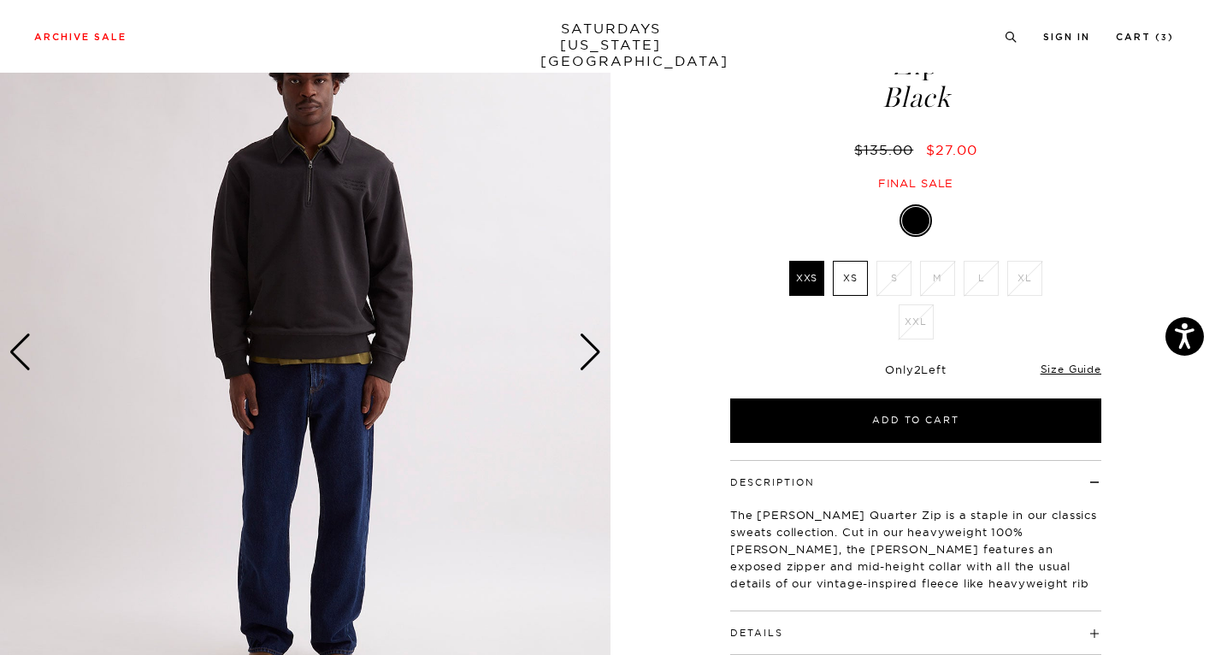
scroll to position [111, 0]
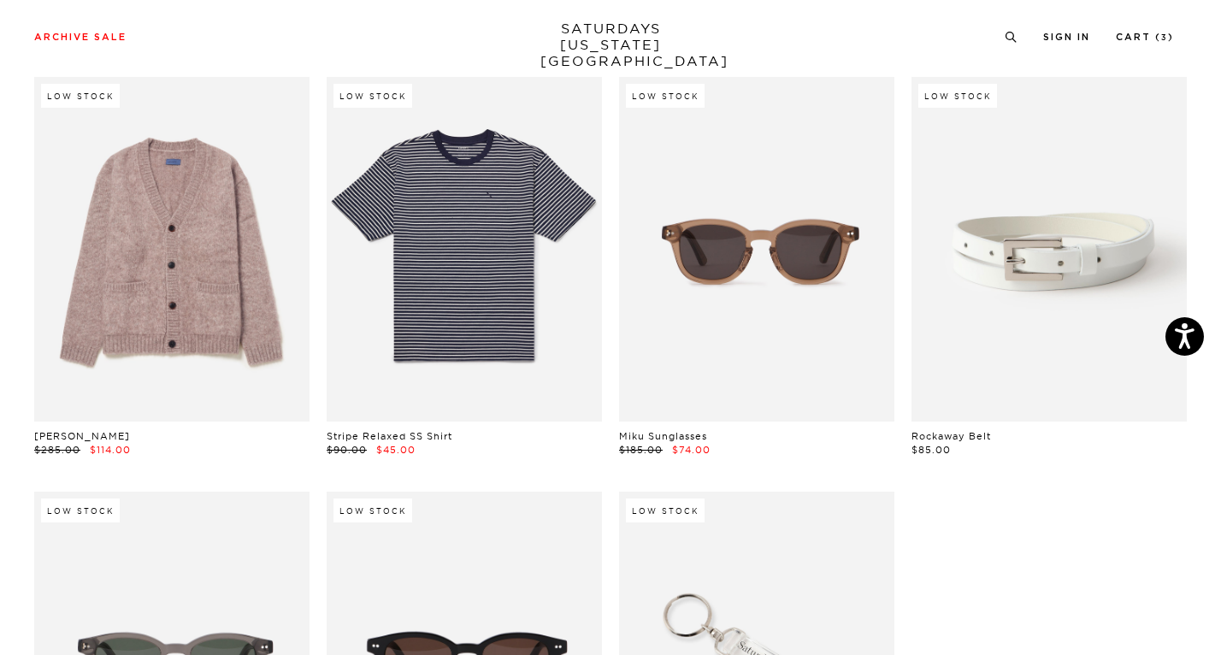
scroll to position [27069, 0]
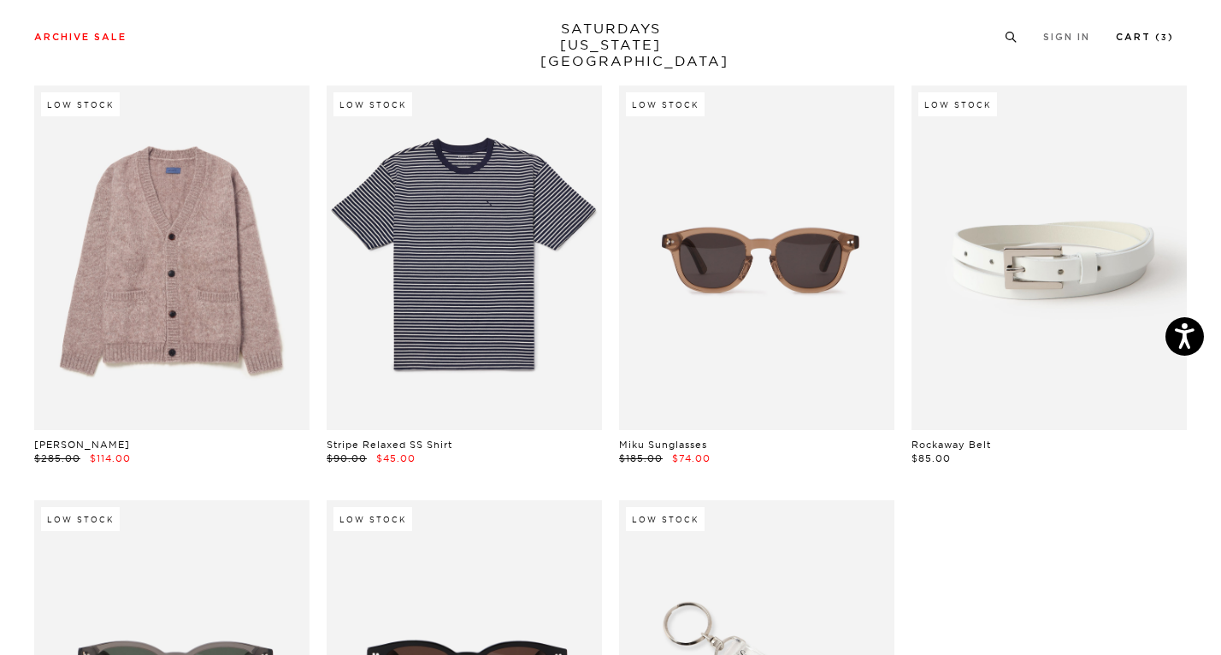
click at [1149, 38] on link "Cart ( 3 )" at bounding box center [1145, 37] width 58 height 9
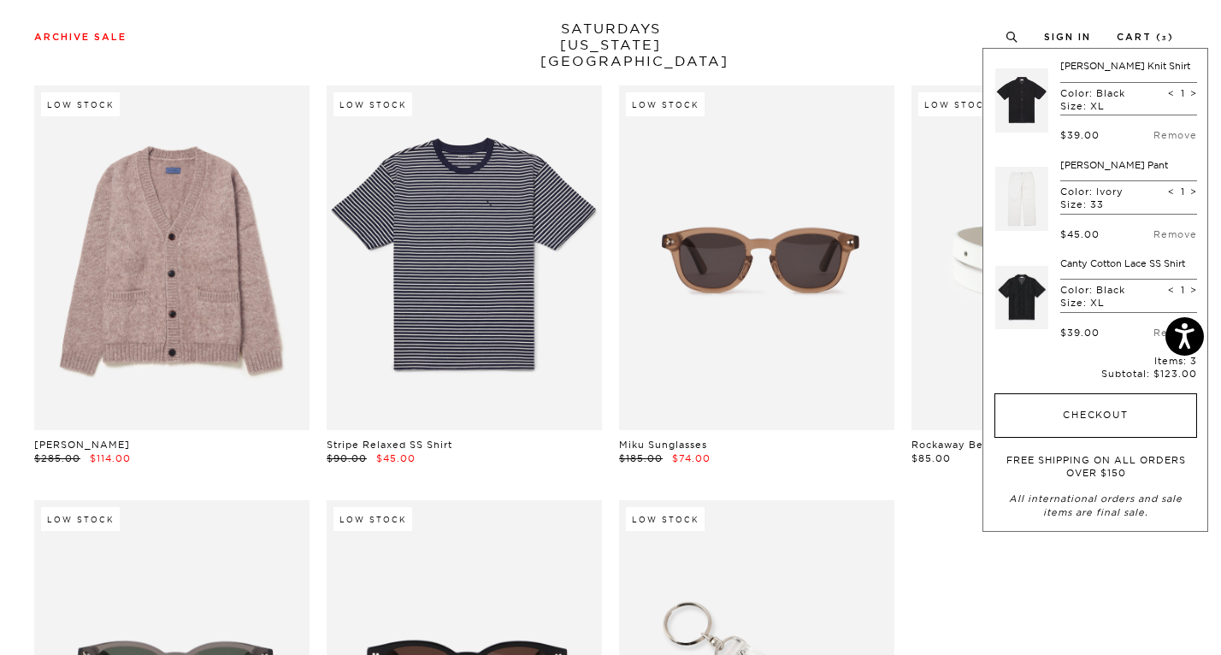
click at [1065, 425] on button "Checkout" at bounding box center [1096, 415] width 203 height 44
